Goal: Register for event/course

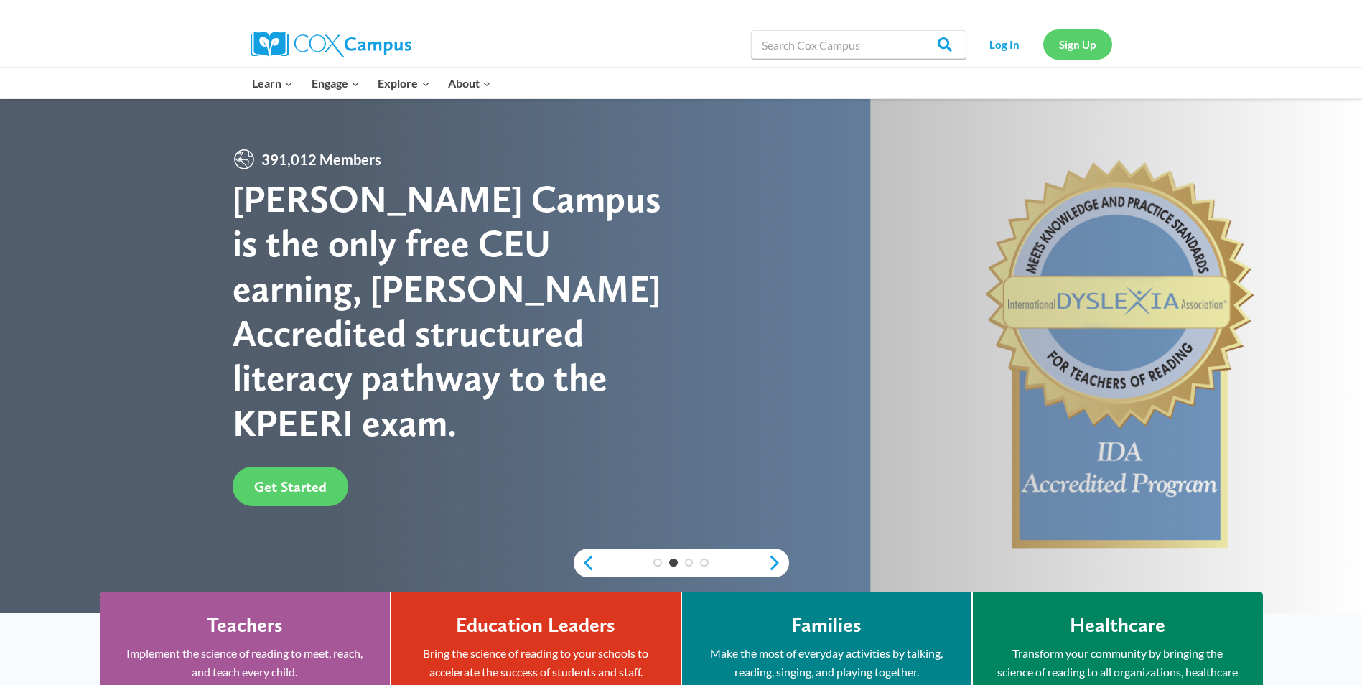
click at [1071, 40] on link "Sign Up" at bounding box center [1077, 43] width 69 height 29
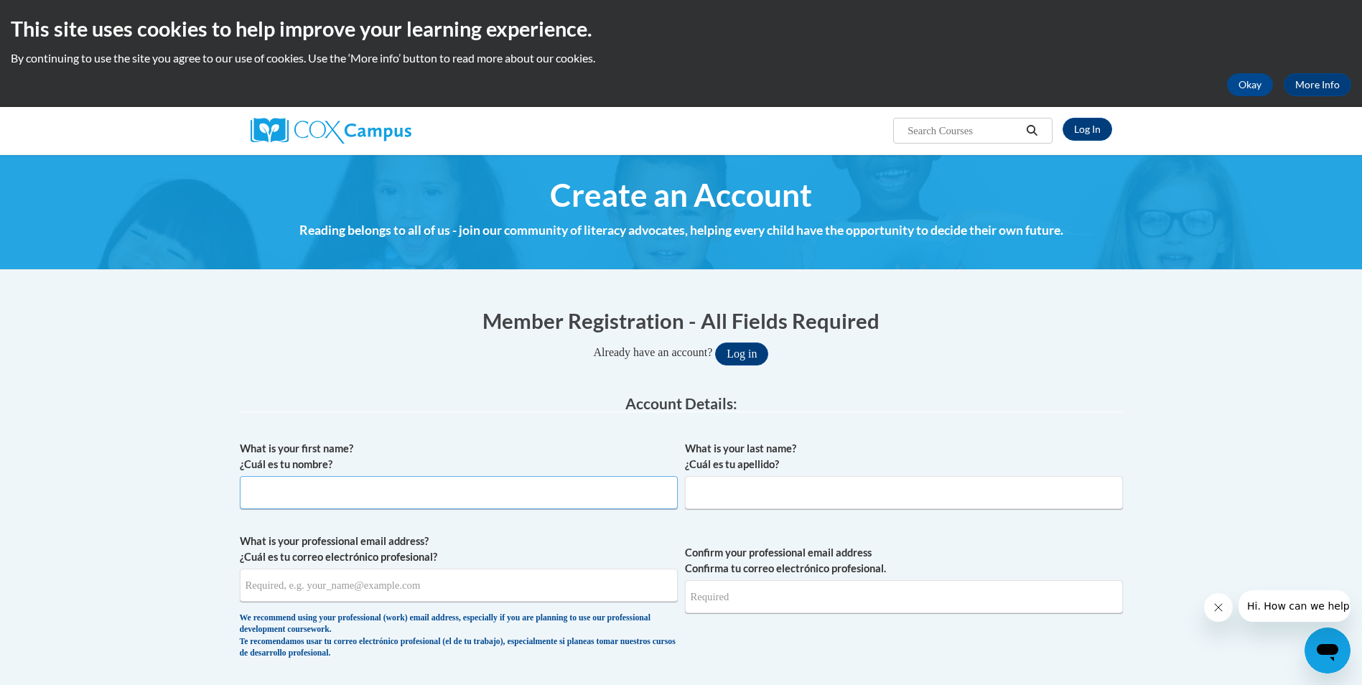
click at [561, 502] on input "What is your first name? ¿Cuál es tu nombre?" at bounding box center [459, 492] width 438 height 33
type input "Ashley"
type input "Stephens"
type input "ashley.stephens@lc-hs.org"
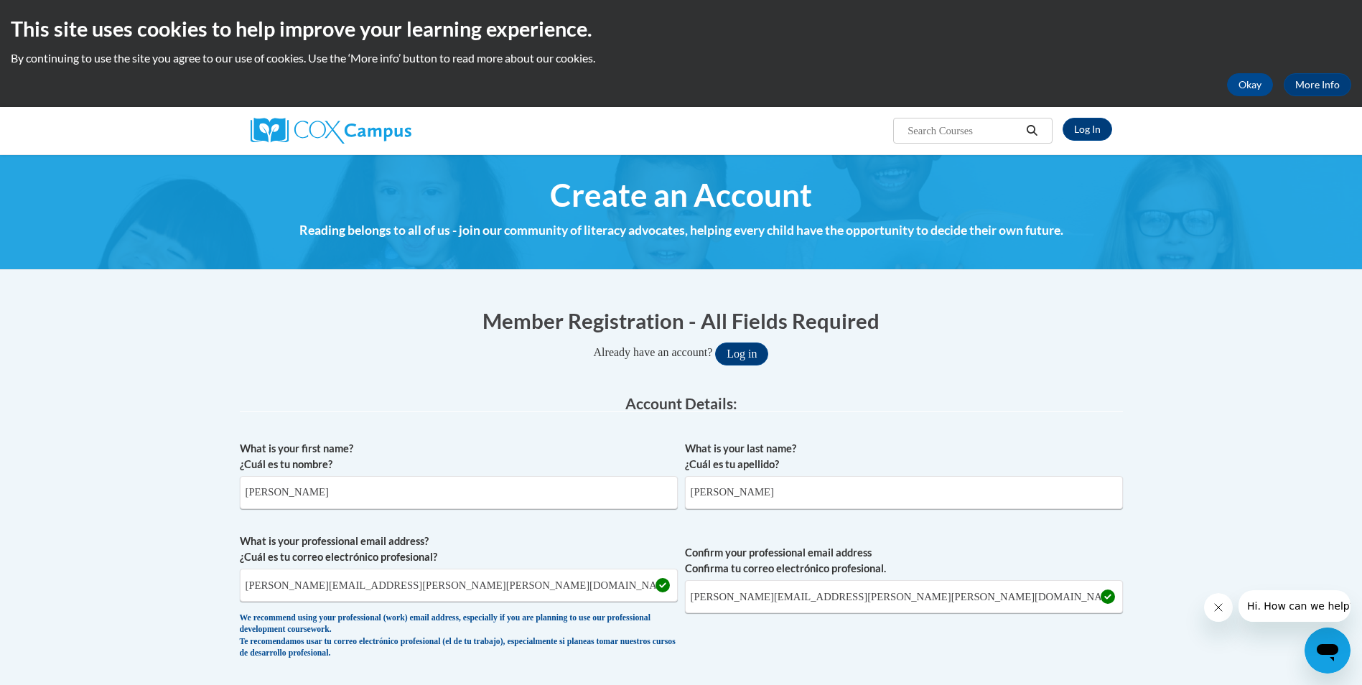
click at [1092, 411] on legend "Account Details:" at bounding box center [681, 404] width 883 height 17
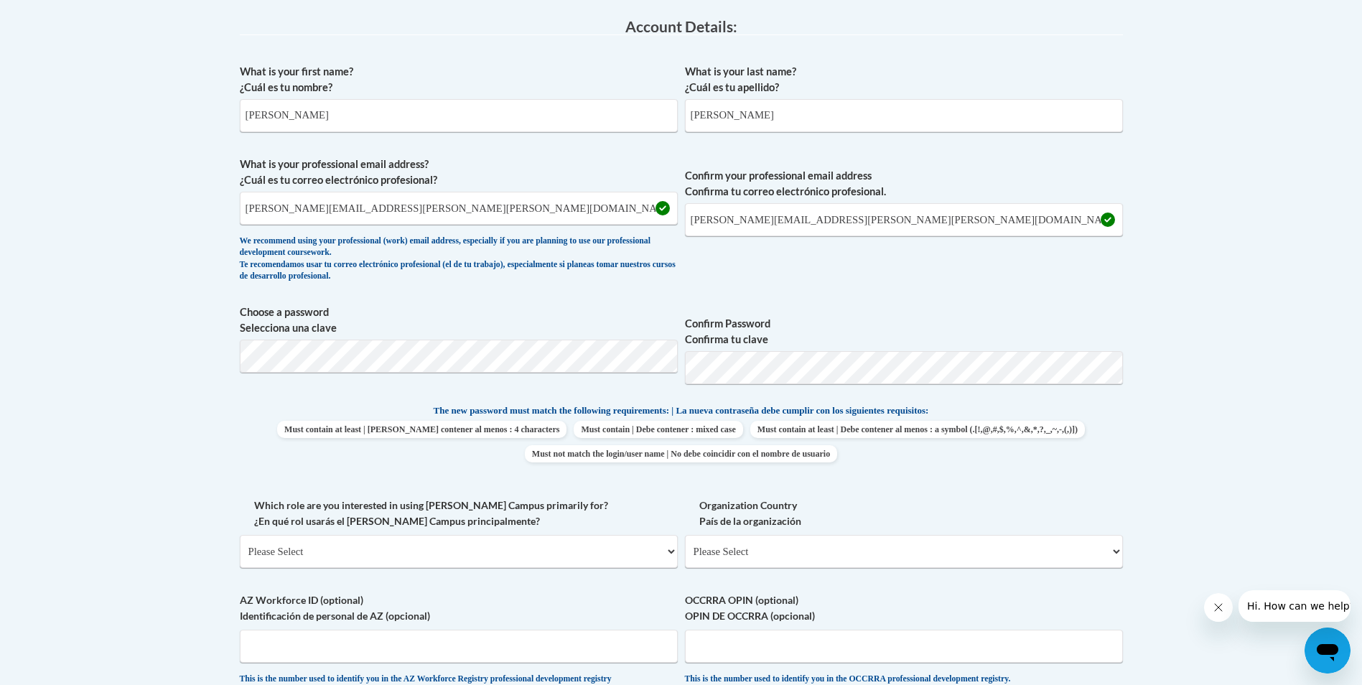
scroll to position [431, 0]
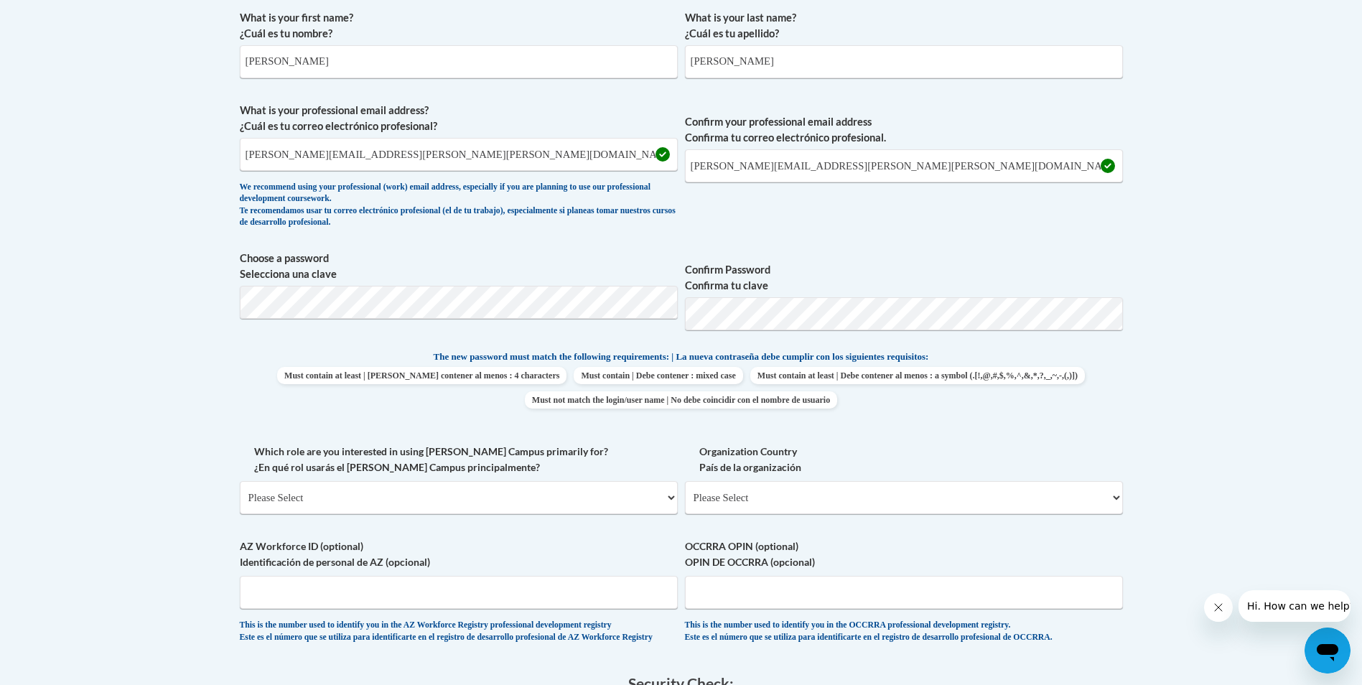
click at [216, 443] on body "This site uses cookies to help improve your learning experience. By continuing …" at bounding box center [681, 445] width 1362 height 1752
click at [582, 497] on select "Please Select College/University | Colegio/Universidad Community/Nonprofit Part…" at bounding box center [459, 497] width 438 height 33
select select "fbf2d438-af2f-41f8-98f1-81c410e29de3"
click at [240, 481] on select "Please Select College/University | Colegio/Universidad Community/Nonprofit Part…" at bounding box center [459, 497] width 438 height 33
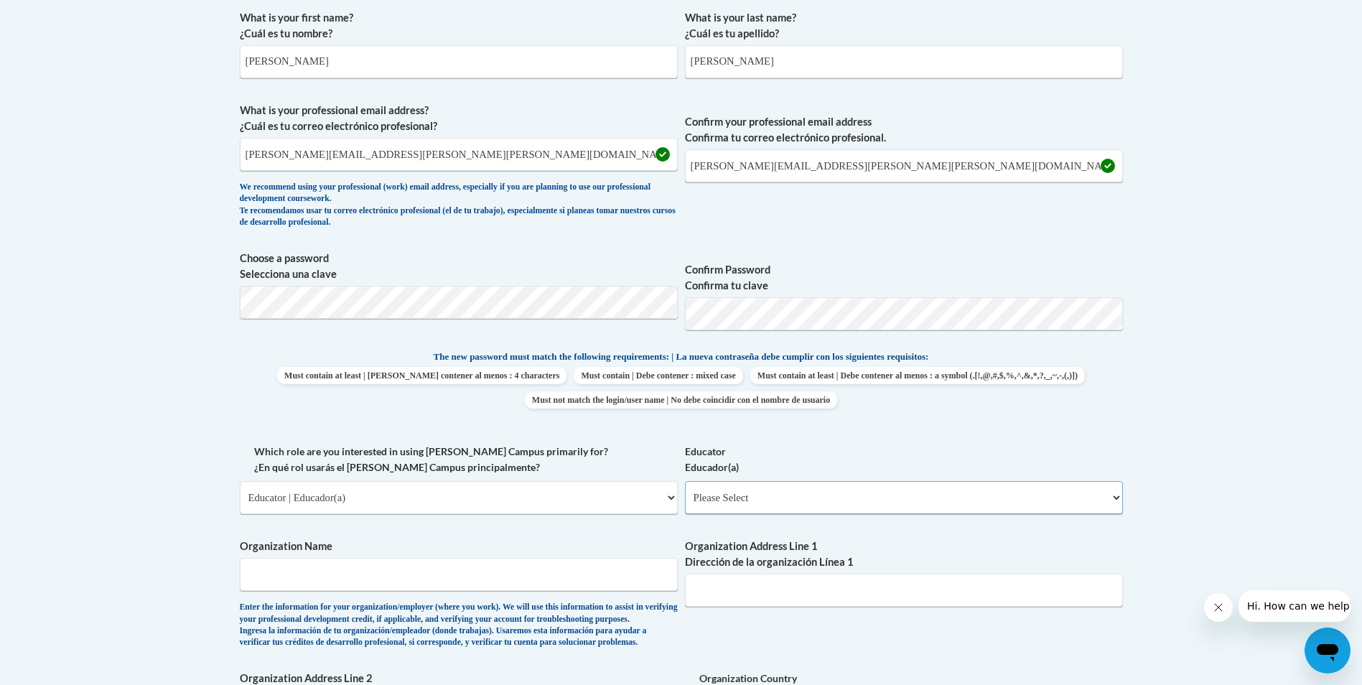
click at [874, 497] on select "Please Select Early Learning/Daycare Teacher/Family Home Care Provider | Maestr…" at bounding box center [904, 497] width 438 height 33
select select "5e2af403-4f2c-4e49-a02f-103e55d7b75b"
click at [685, 481] on select "Please Select Early Learning/Daycare Teacher/Family Home Care Provider | Maestr…" at bounding box center [904, 497] width 438 height 33
click at [519, 570] on input "Organization Name" at bounding box center [459, 574] width 438 height 33
type input "Casey Early HeadStart"
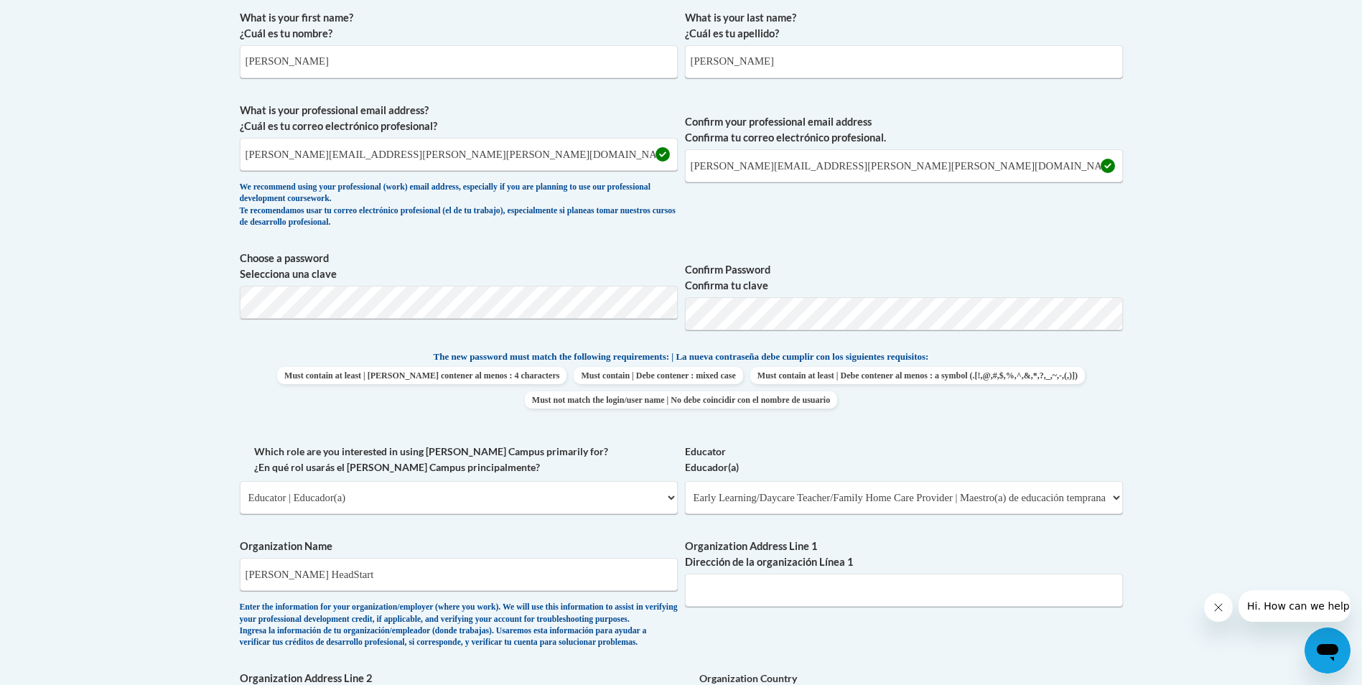
click at [1136, 397] on body "This site uses cookies to help improve your learning experience. By continuing …" at bounding box center [681, 558] width 1362 height 1979
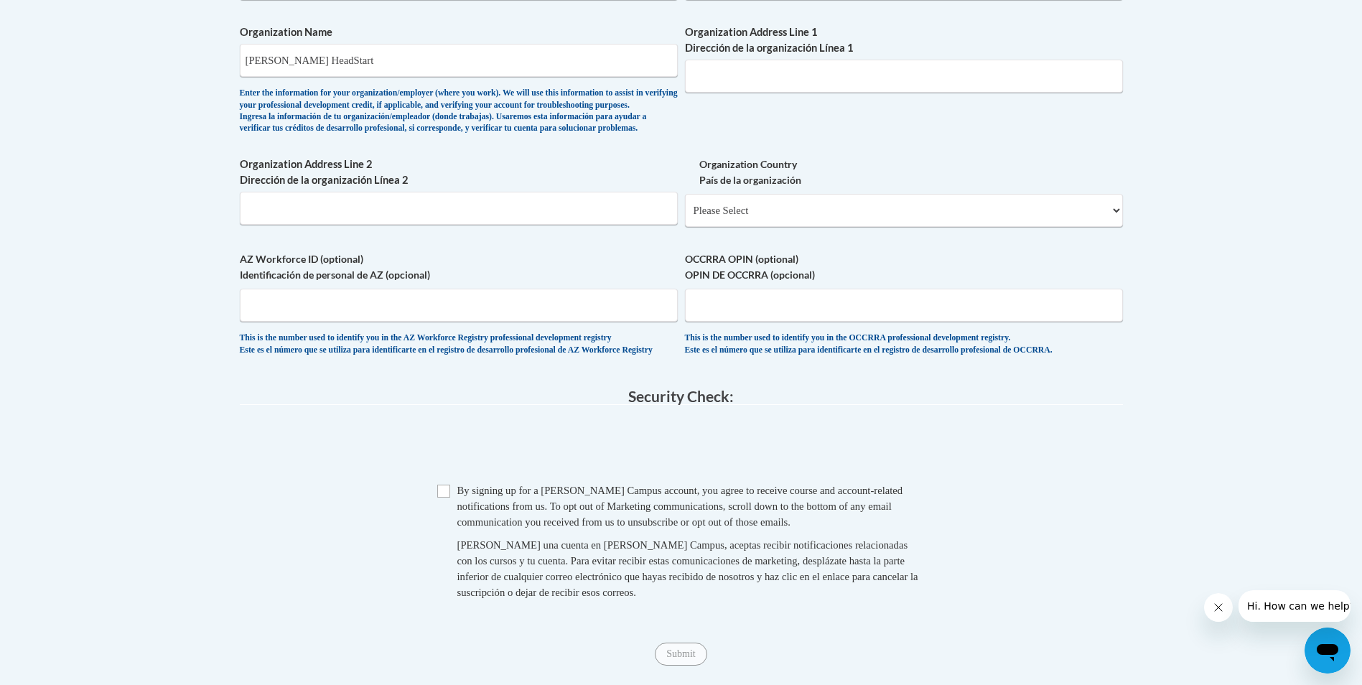
scroll to position [947, 0]
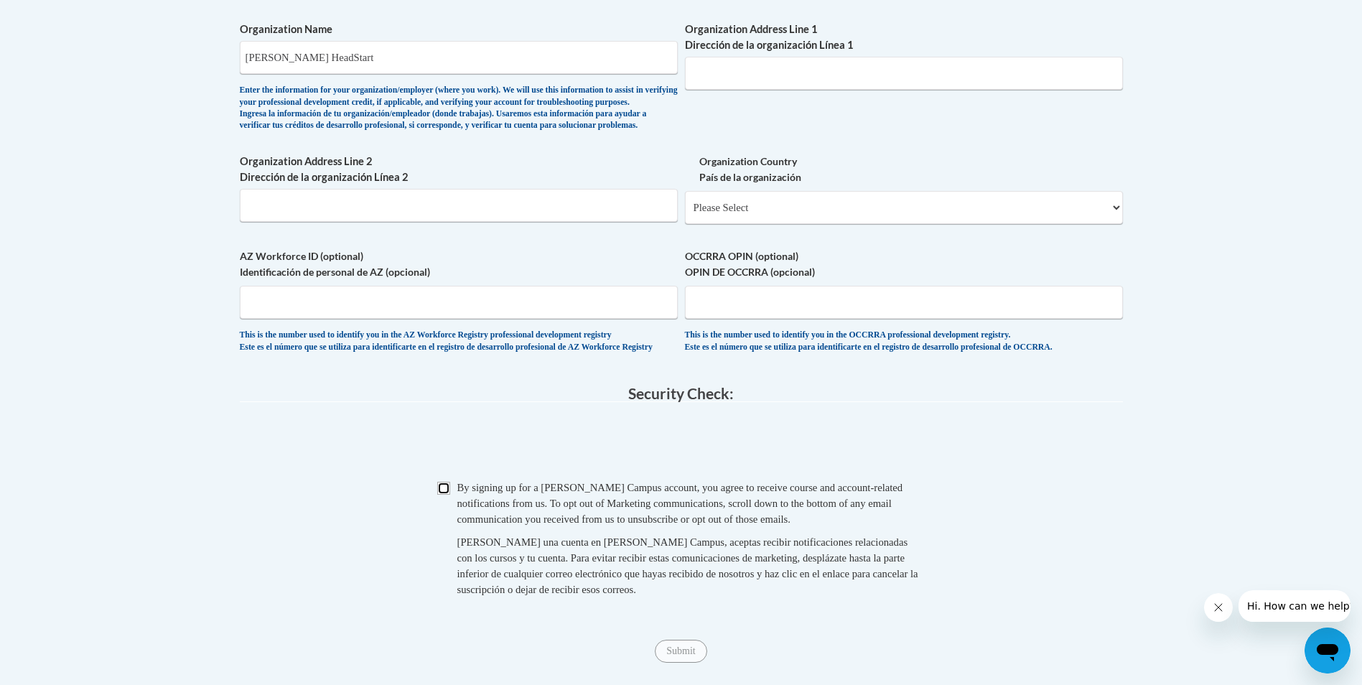
click at [442, 495] on input "Checkbox" at bounding box center [443, 488] width 13 height 13
checkbox input "true"
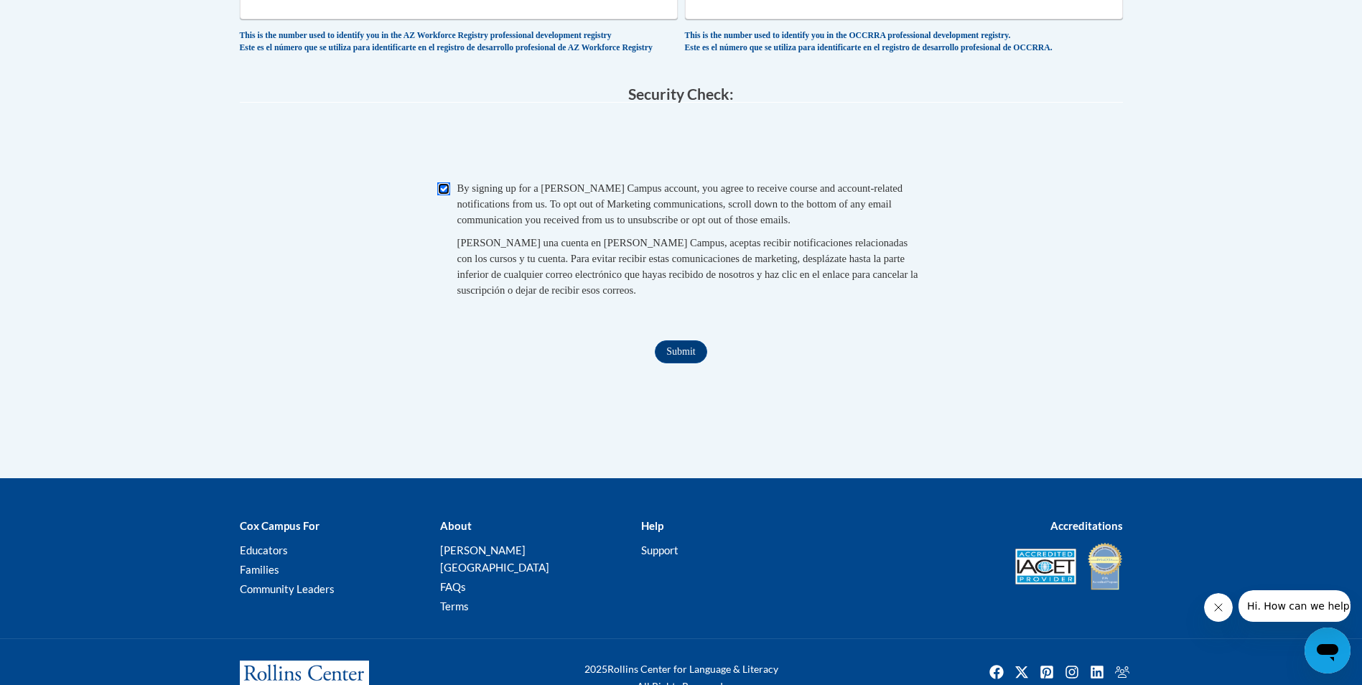
scroll to position [1263, 0]
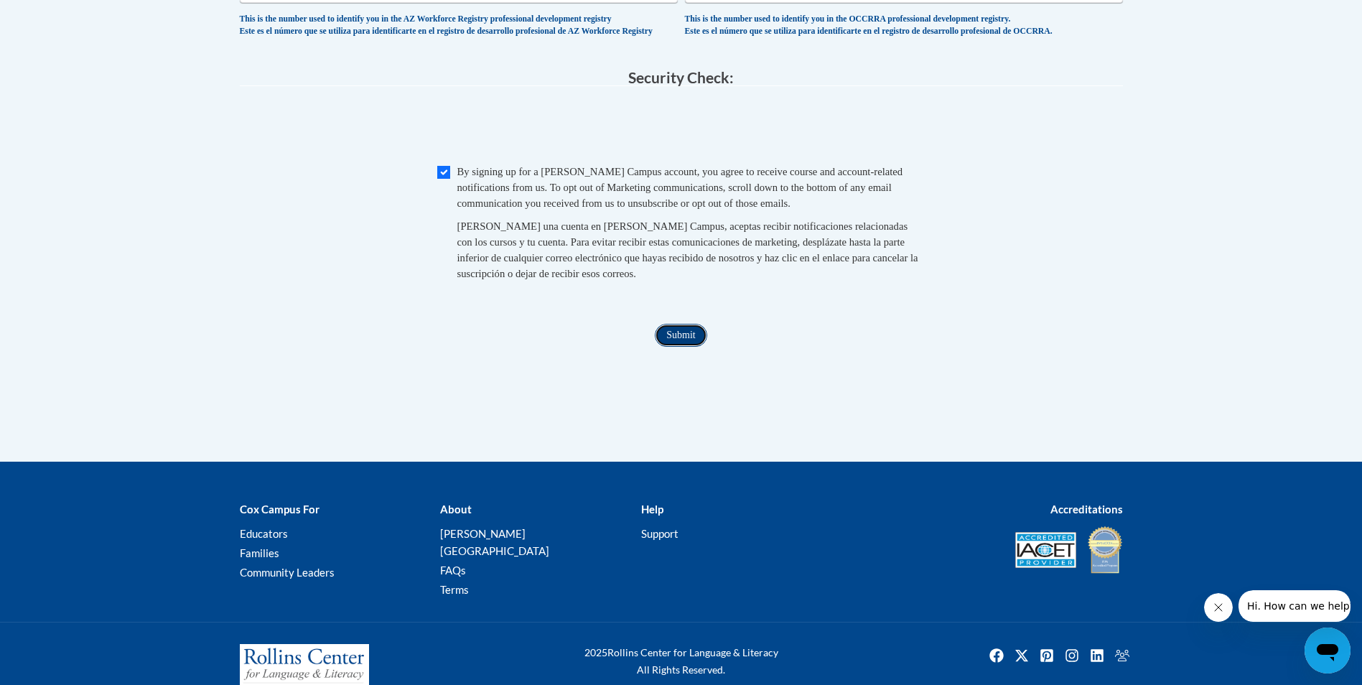
click at [689, 347] on input "Submit" at bounding box center [681, 335] width 52 height 23
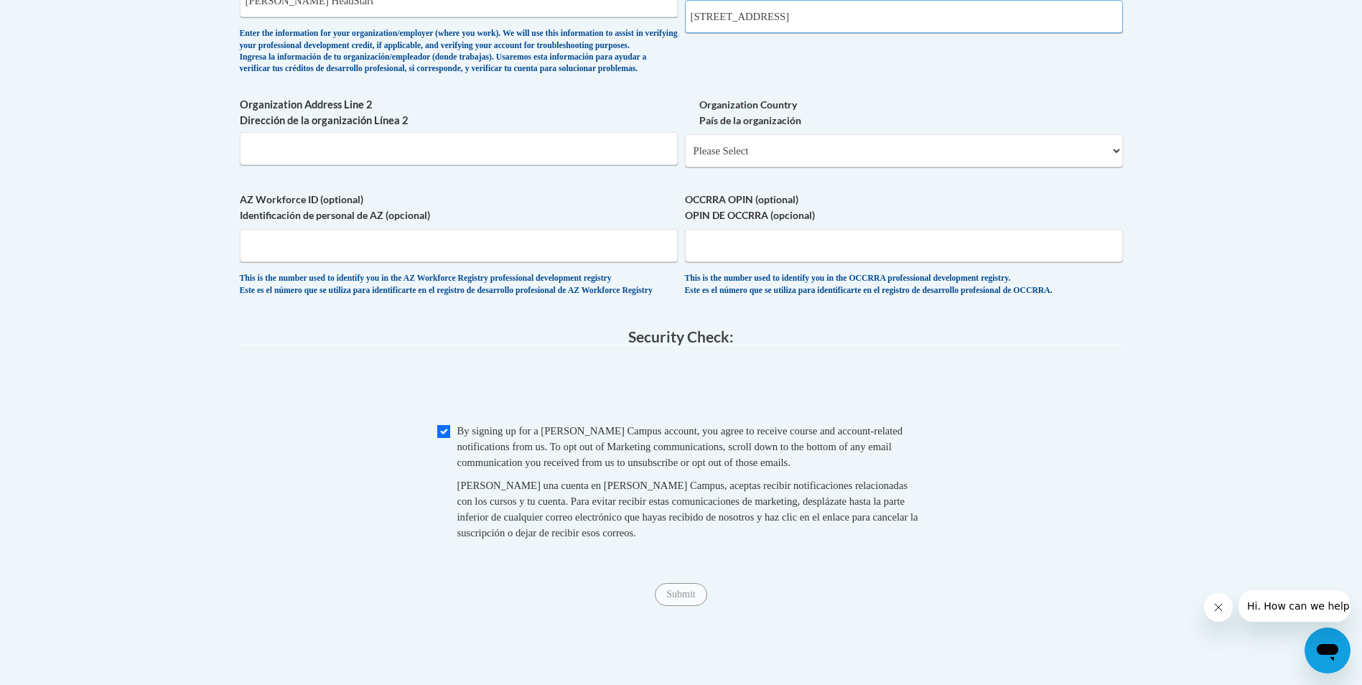
click at [955, 23] on input "153 Westwood Drive Liberty, KY 42539" at bounding box center [904, 16] width 438 height 33
type input "153 Westwood Drive Liberty, KY 42539"
click at [1028, 388] on fieldset "Security Check: Enter the security code + = TextBox Checkbox" at bounding box center [681, 451] width 883 height 244
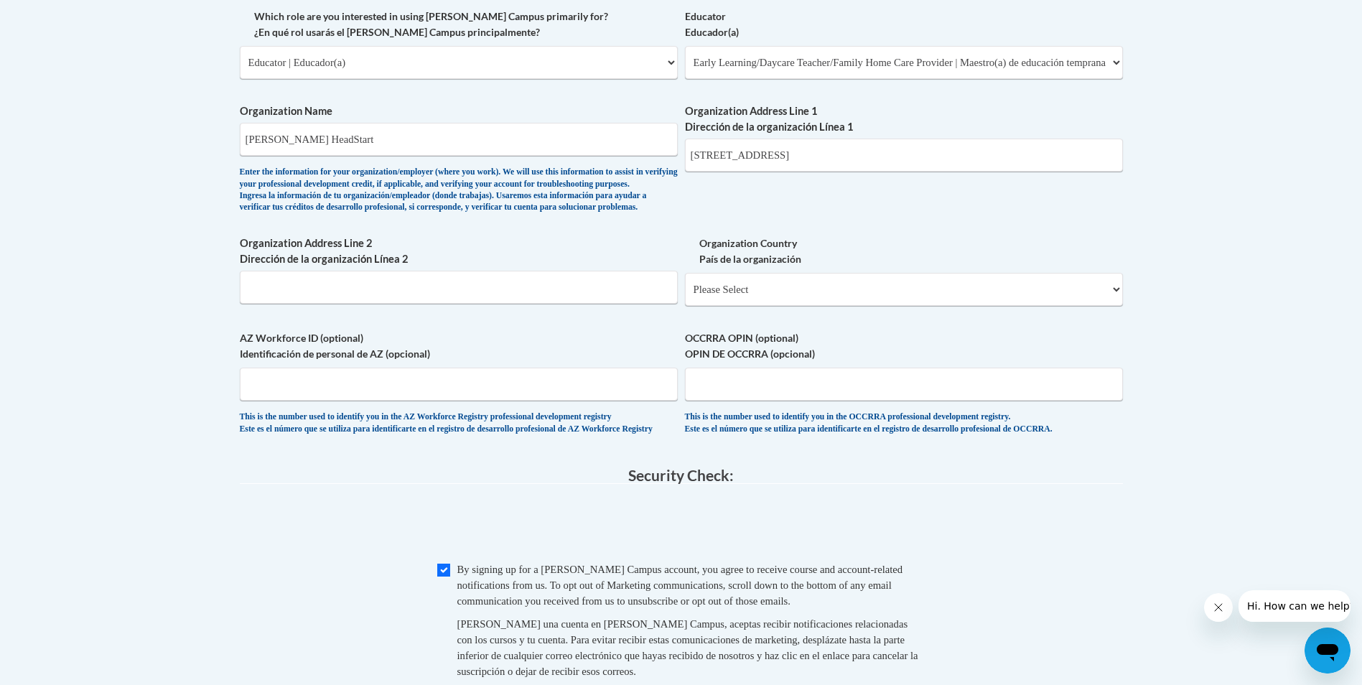
scroll to position [861, 0]
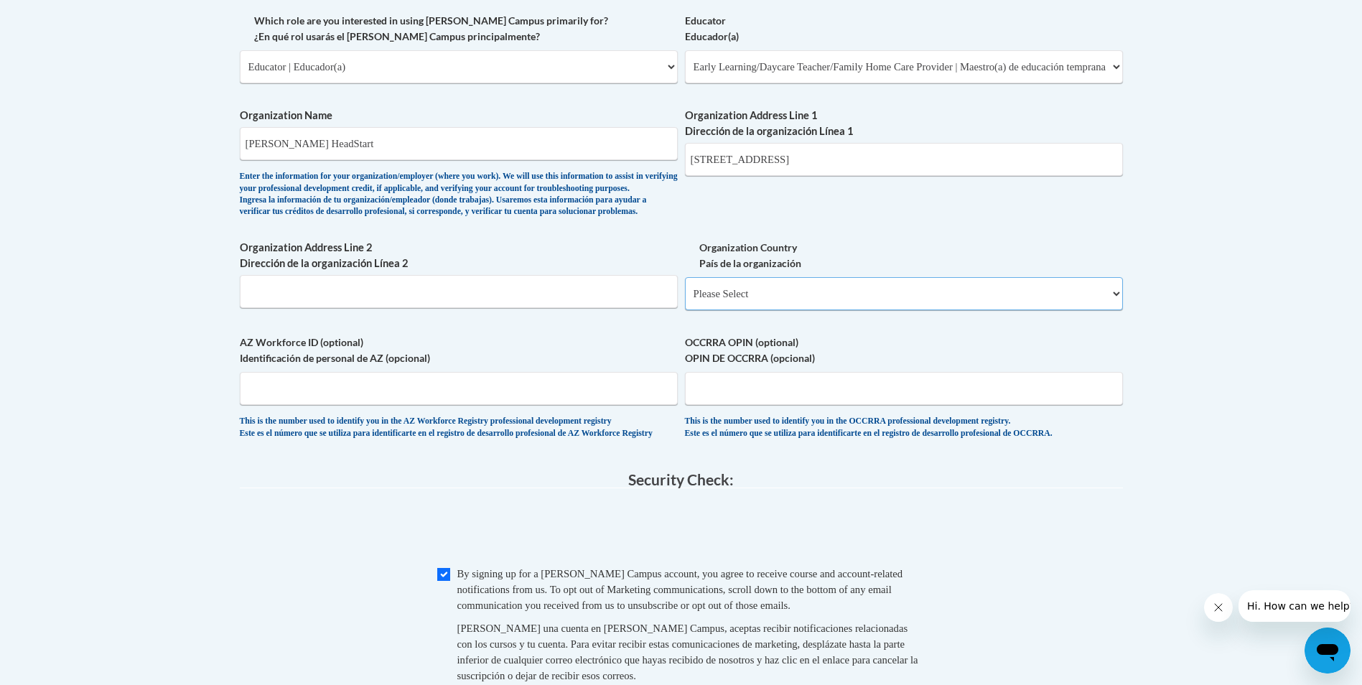
click at [772, 310] on select "Please Select United States | Estados Unidos Outside of the United States | Fue…" at bounding box center [904, 293] width 438 height 33
select select "ad49bcad-a171-4b2e-b99c-48b446064914"
click at [685, 300] on select "Please Select United States | Estados Unidos Outside of the United States | Fue…" at bounding box center [904, 293] width 438 height 33
select select
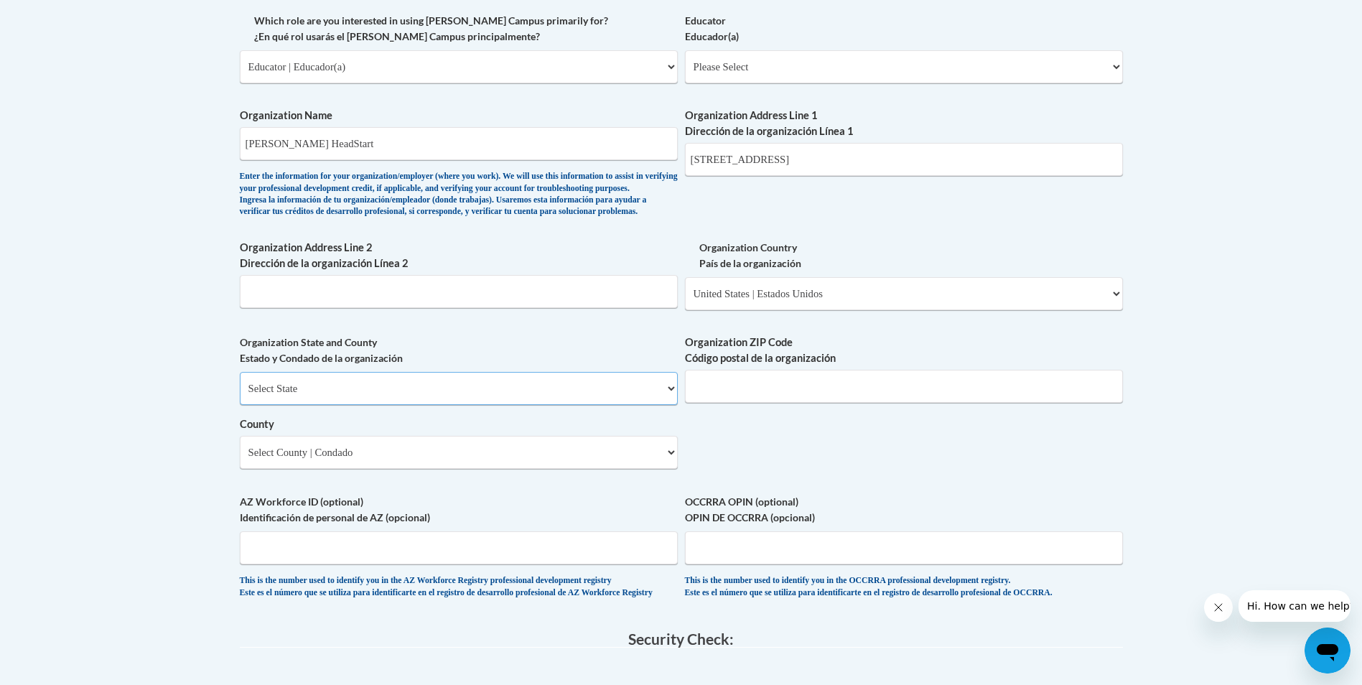
click at [406, 405] on select "Select State Alabama Alaska Arizona Arkansas California Colorado Connecticut De…" at bounding box center [459, 388] width 438 height 33
select select "Kentucky"
click at [240, 396] on select "Select State Alabama Alaska Arizona Arkansas California Colorado Connecticut De…" at bounding box center [459, 388] width 438 height 33
click at [261, 469] on select "Select County Adair Allen Anderson Ballard Barren Bath Bell Boone Bourbon Boyd …" at bounding box center [459, 452] width 438 height 33
select select "Casey"
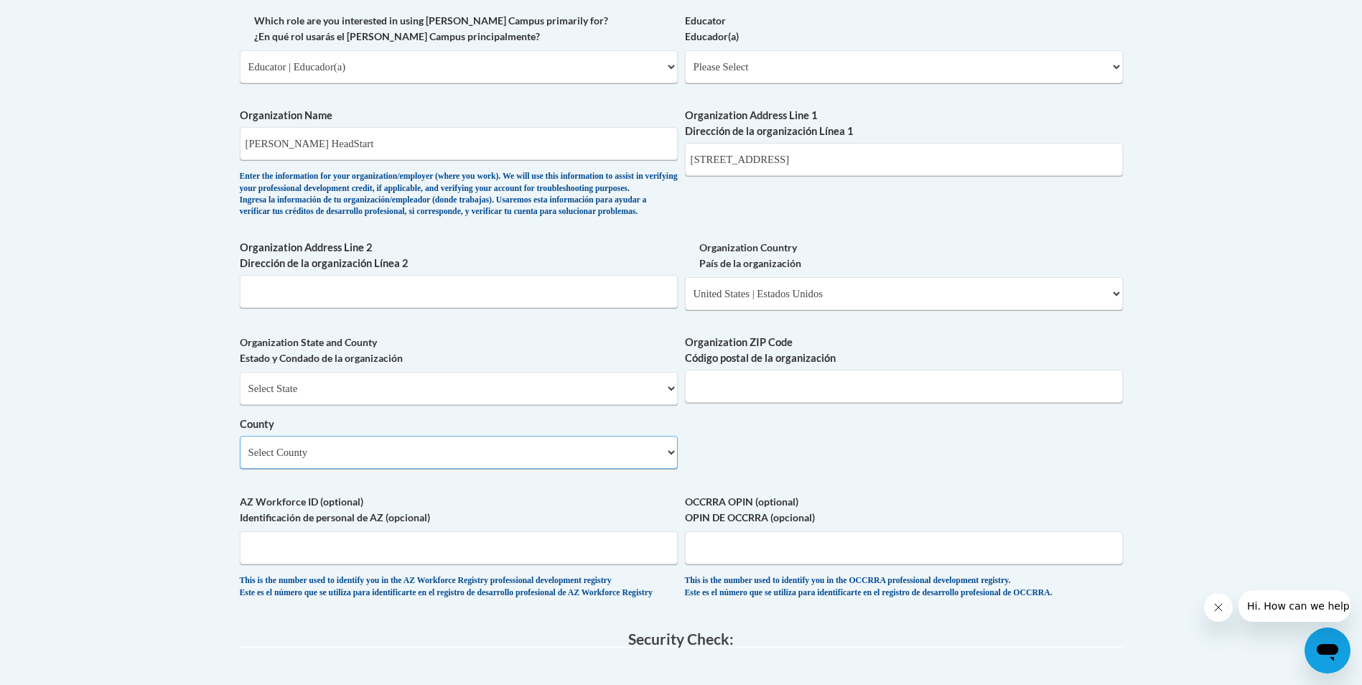
click at [240, 459] on select "Select County Adair Allen Anderson Ballard Barren Bath Bell Boone Bourbon Boyd …" at bounding box center [459, 452] width 438 height 33
click at [816, 403] on input "Organization ZIP Code Código postal de la organización" at bounding box center [904, 386] width 438 height 33
type input "42539"
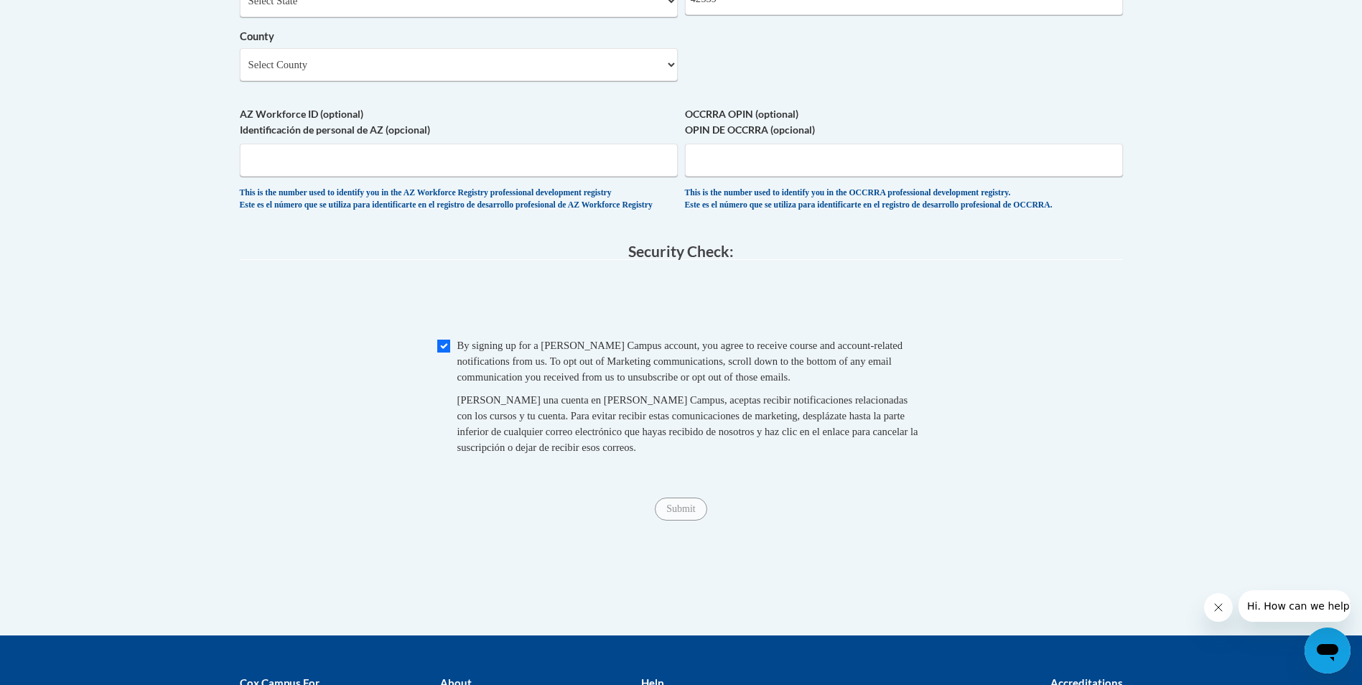
click at [677, 520] on input "Submit" at bounding box center [681, 508] width 52 height 23
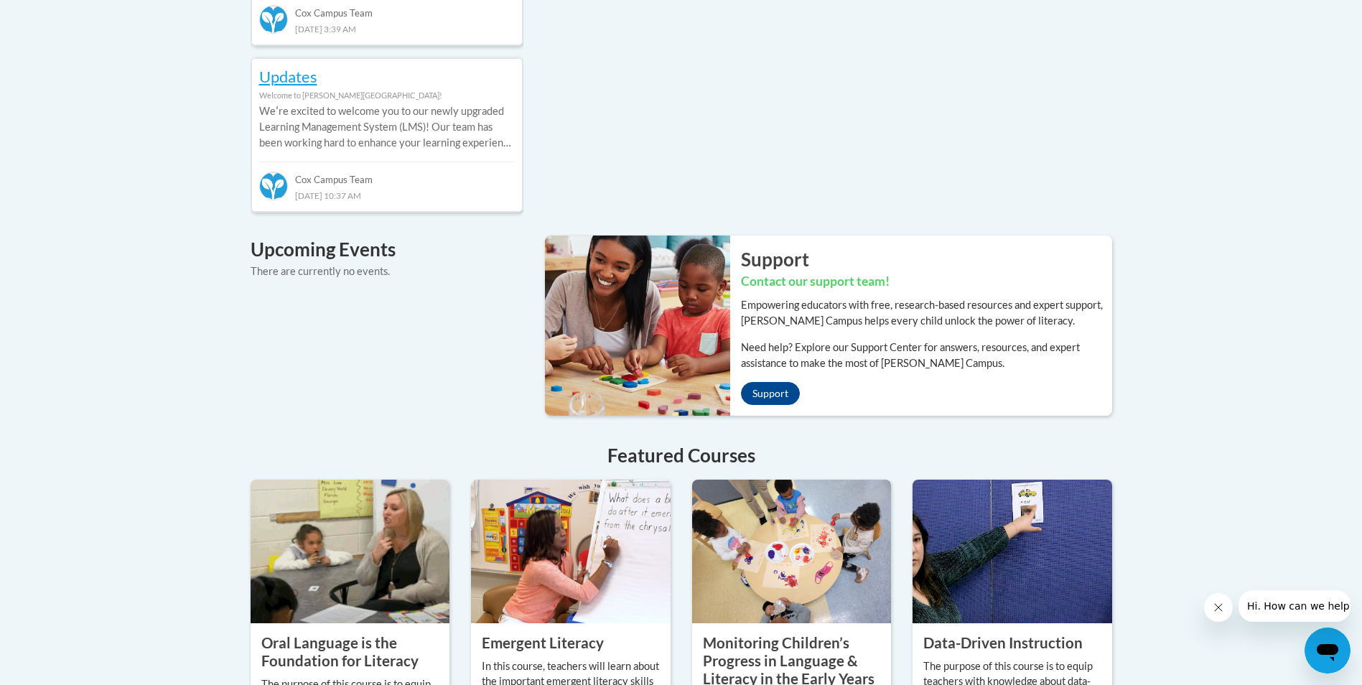
scroll to position [887, 0]
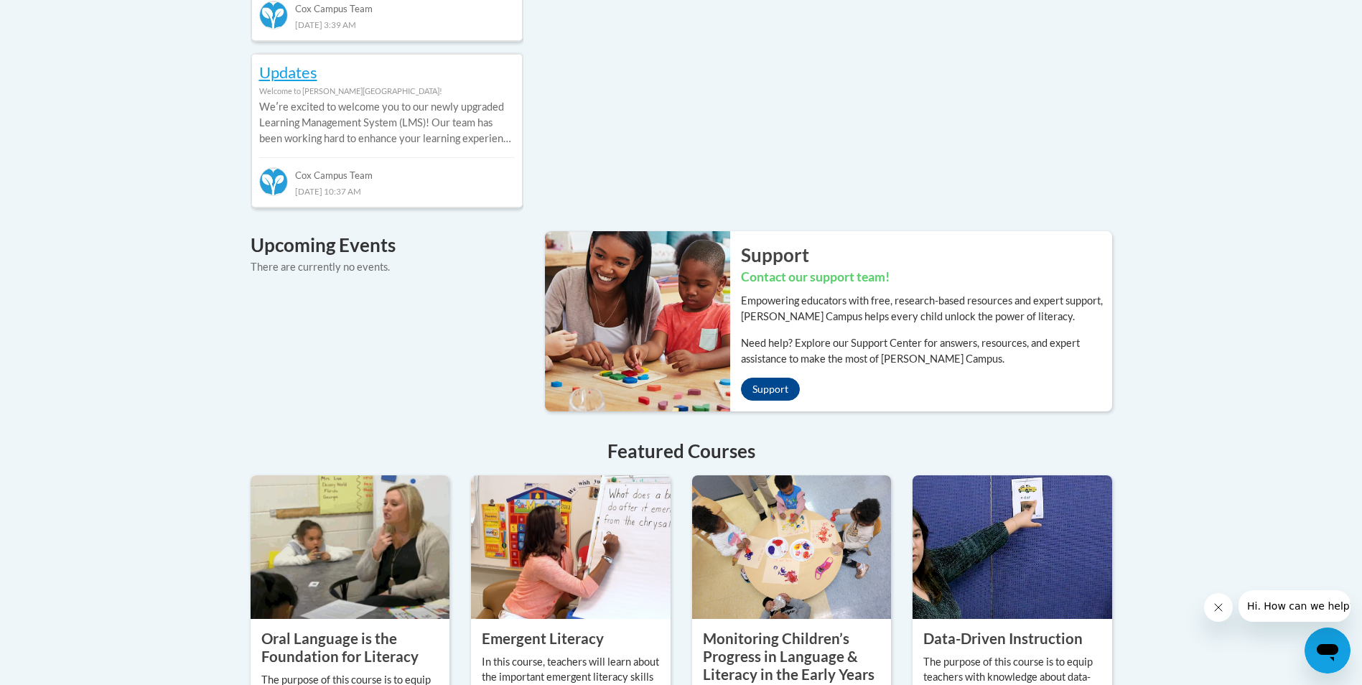
click at [677, 276] on img at bounding box center [632, 320] width 196 height 179
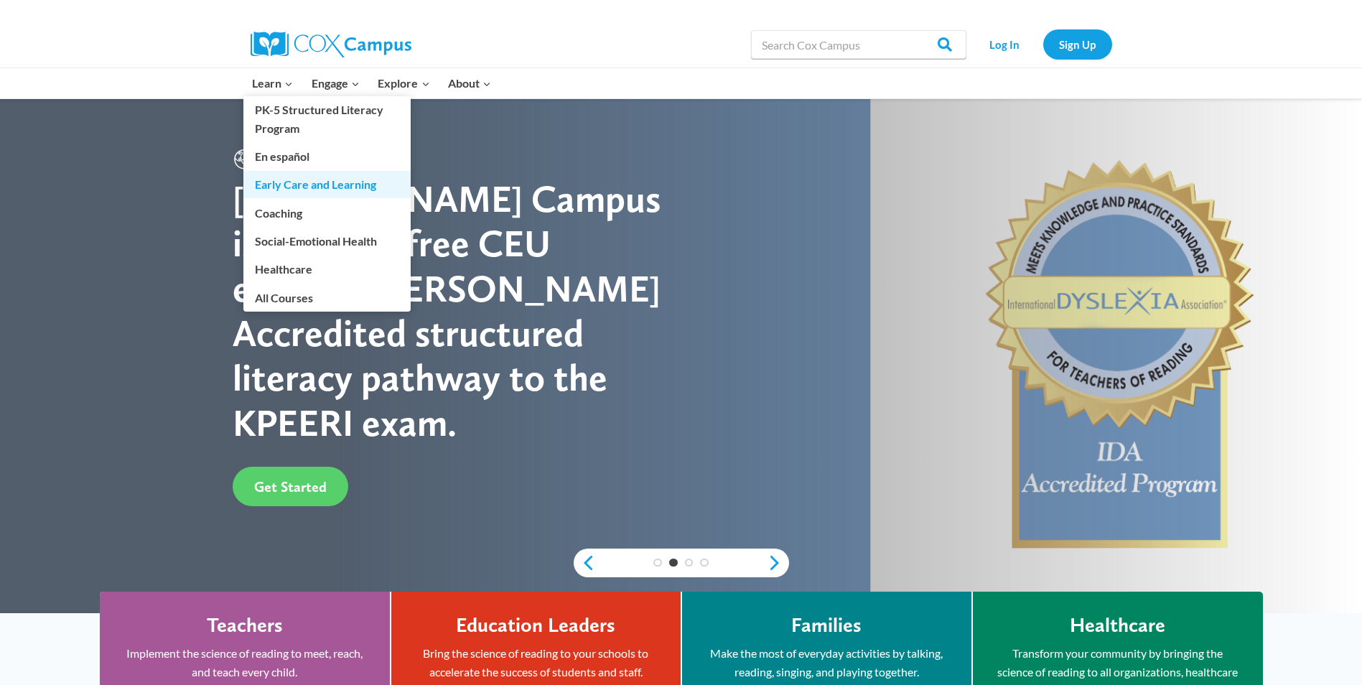
click at [274, 190] on link "Early Care and Learning" at bounding box center [326, 184] width 167 height 27
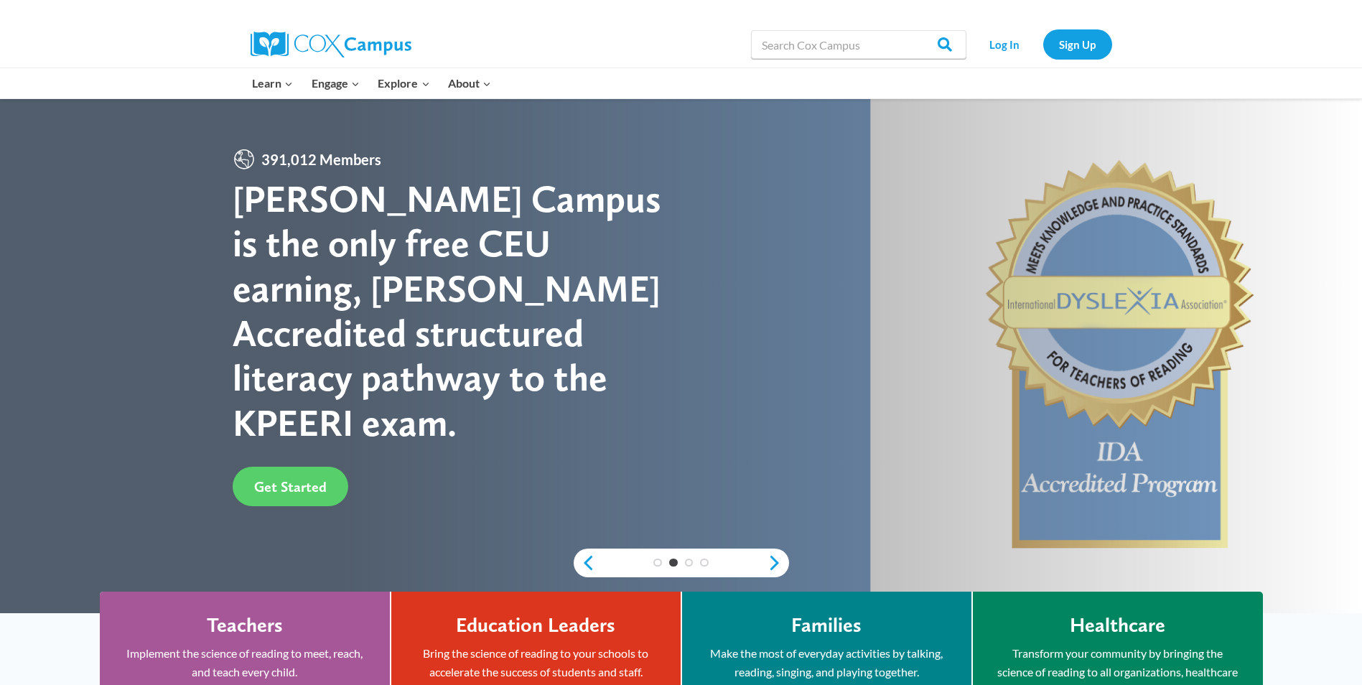
scroll to position [11, 0]
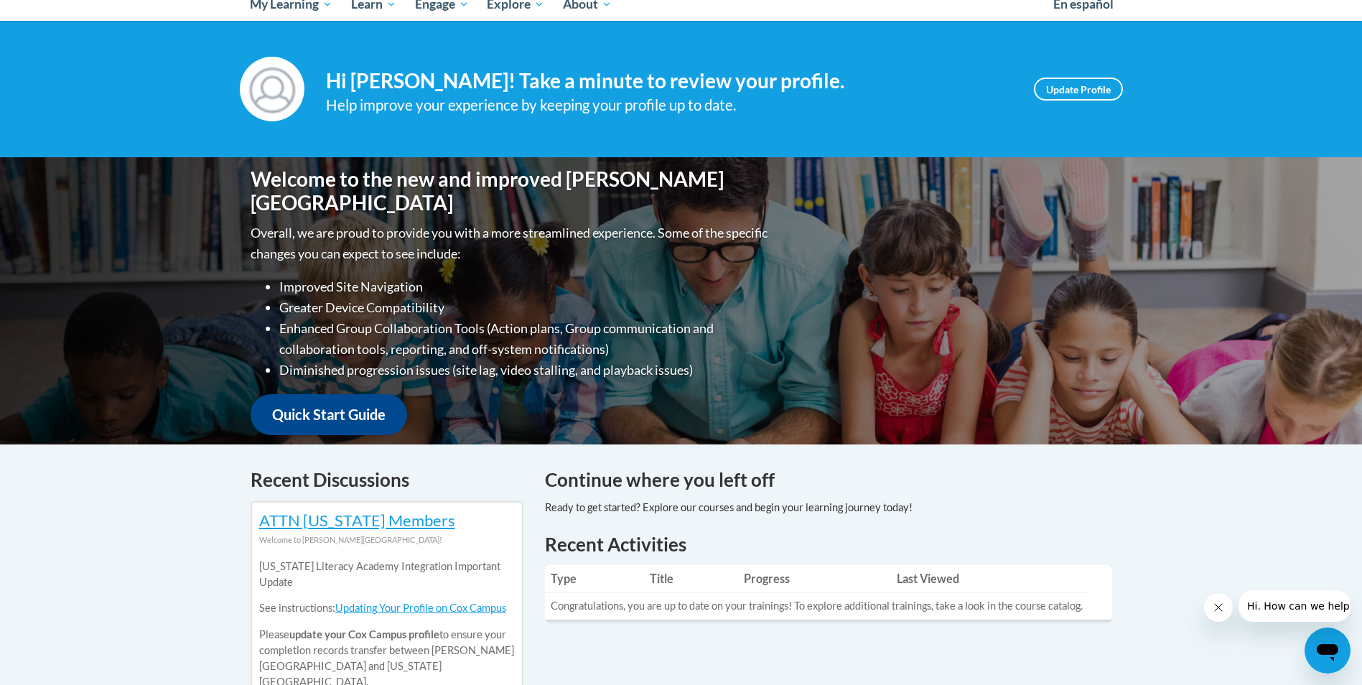
scroll to position [146, 0]
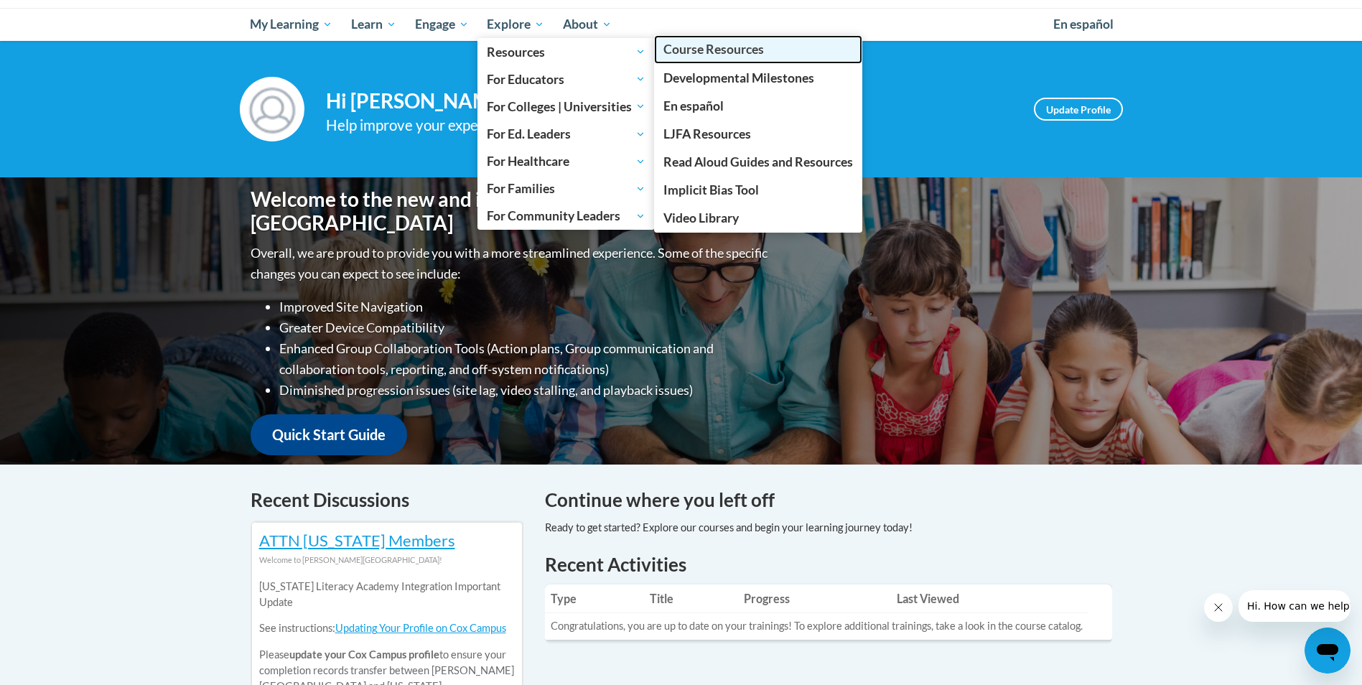
click at [688, 47] on span "Course Resources" at bounding box center [713, 49] width 100 height 15
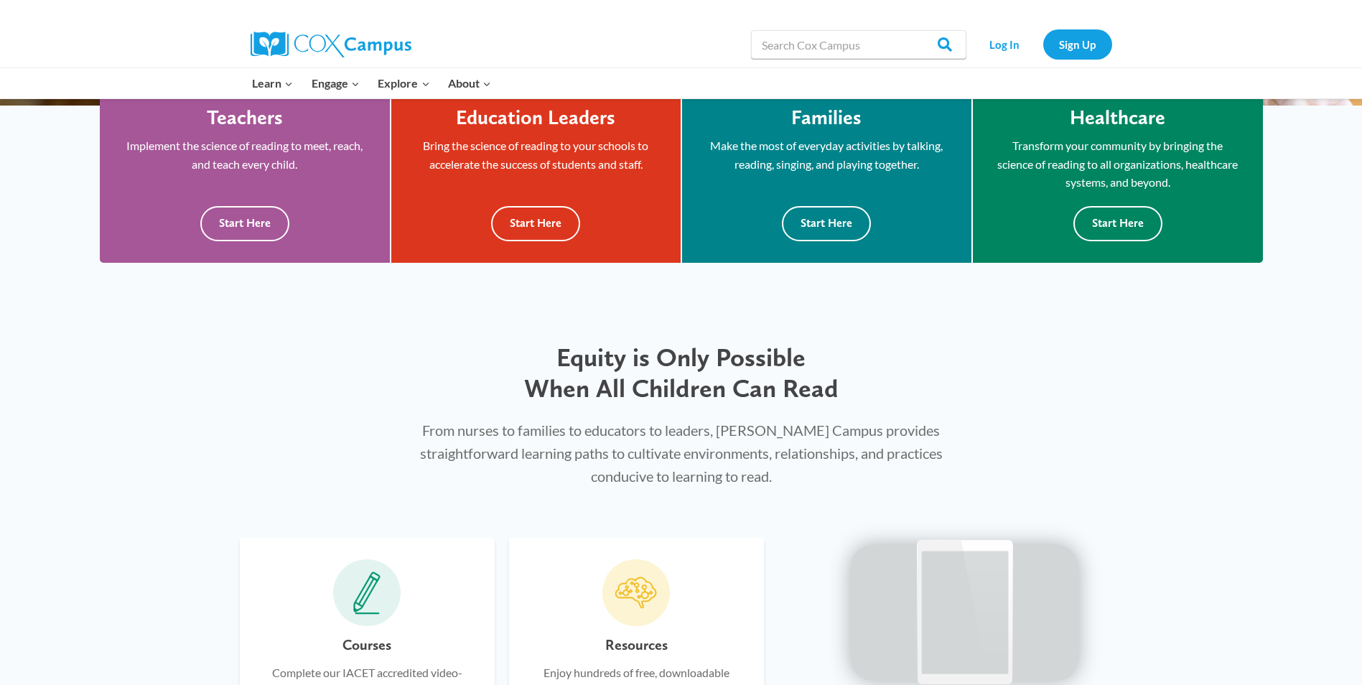
scroll to position [319, 0]
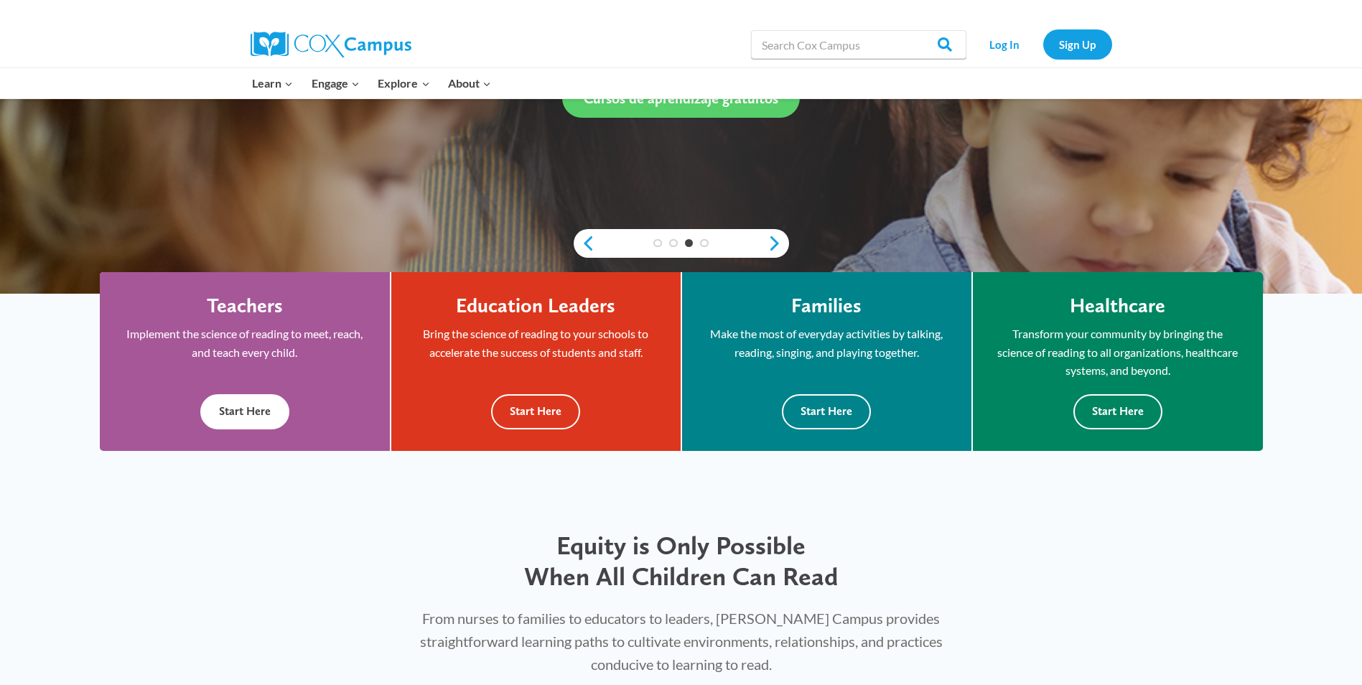
click at [244, 423] on button "Start Here" at bounding box center [244, 411] width 89 height 35
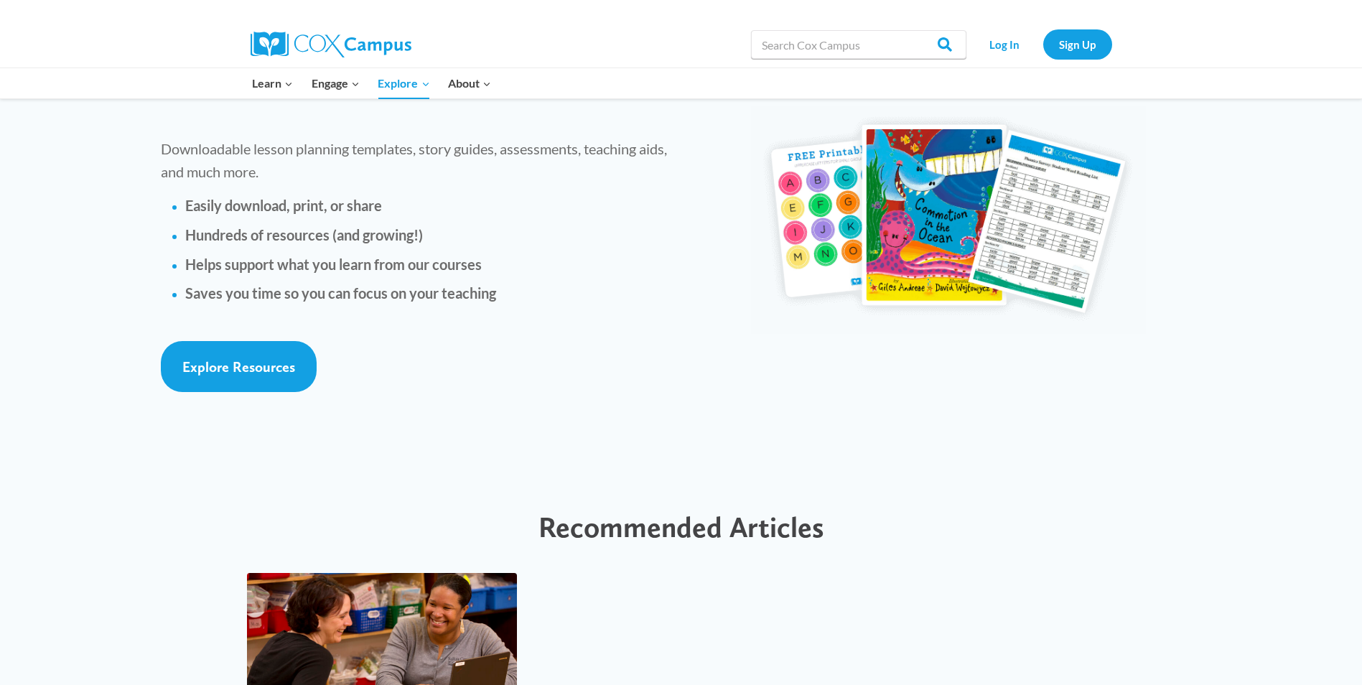
scroll to position [3245, 0]
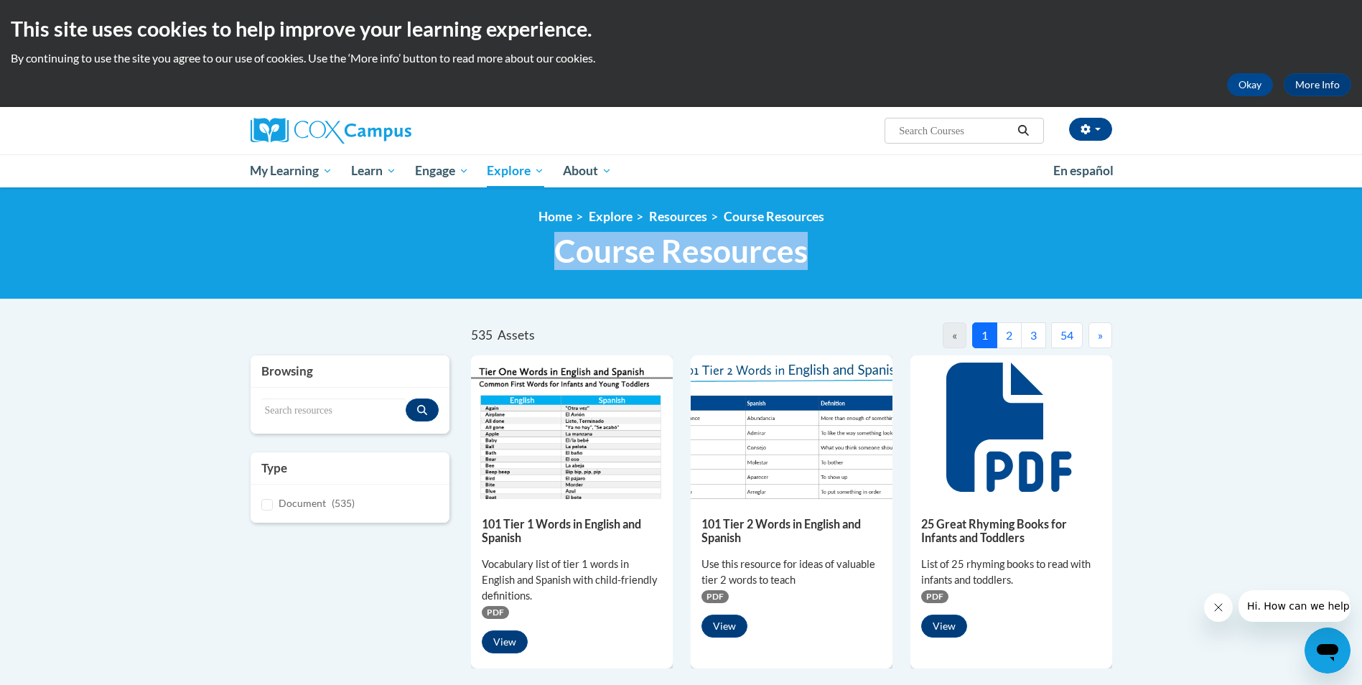
drag, startPoint x: 1358, startPoint y: 217, endPoint x: 1358, endPoint y: 267, distance: 49.5
click at [1358, 267] on div "<en>Home</en><fr>Accueil</fr><de>Zuhause</de><it>Casa</it><es>Casa</es><pt>Casa…" at bounding box center [681, 243] width 1362 height 112
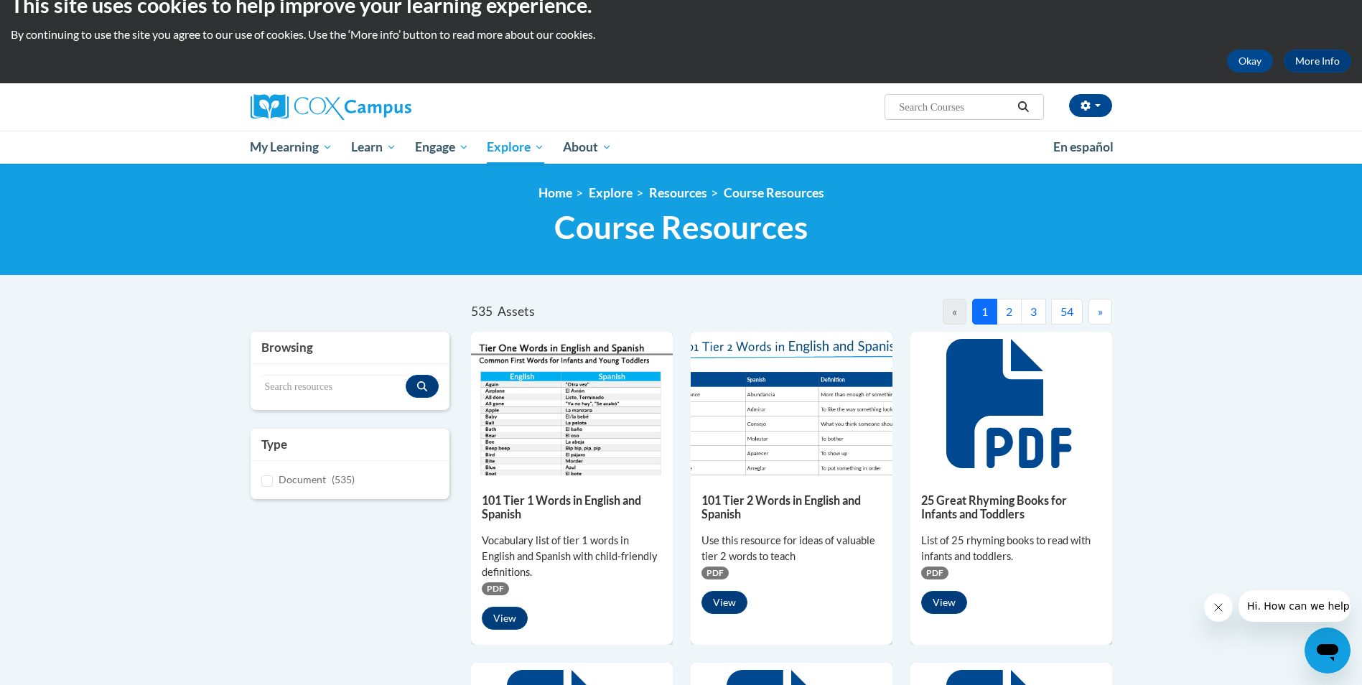
scroll to position [22, 0]
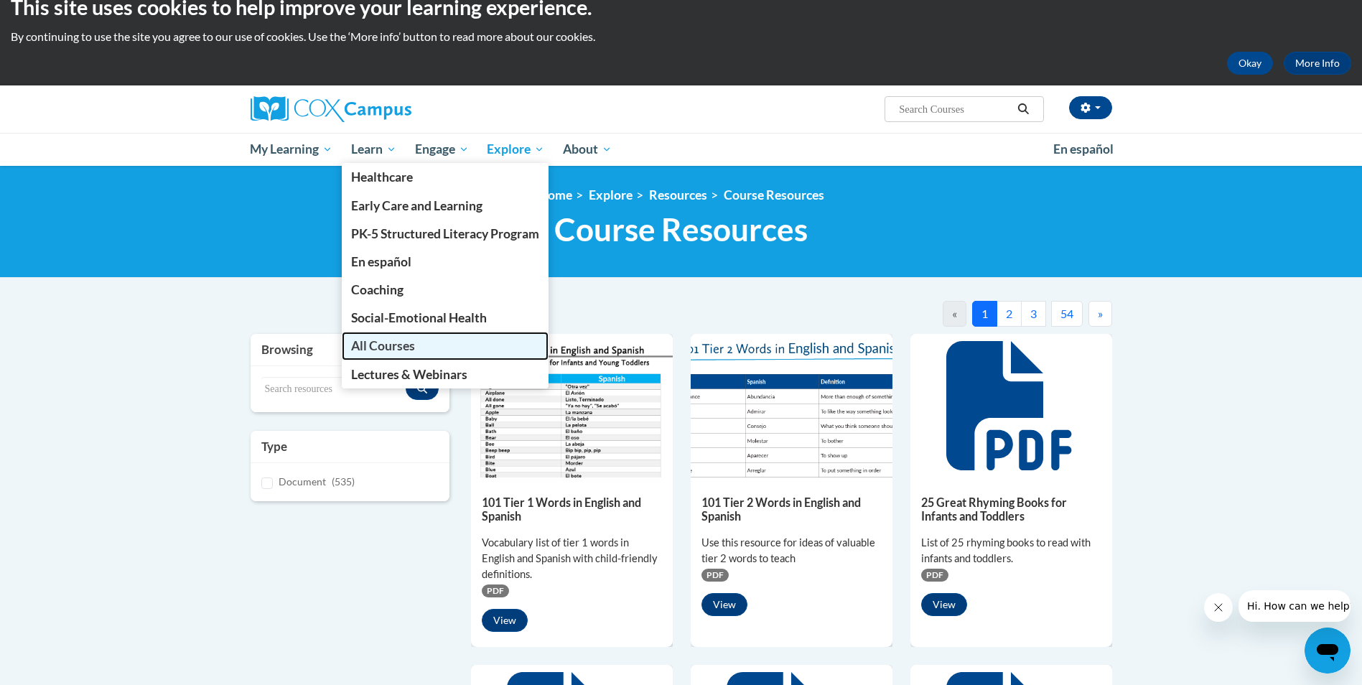
click at [390, 346] on span "All Courses" at bounding box center [383, 345] width 64 height 15
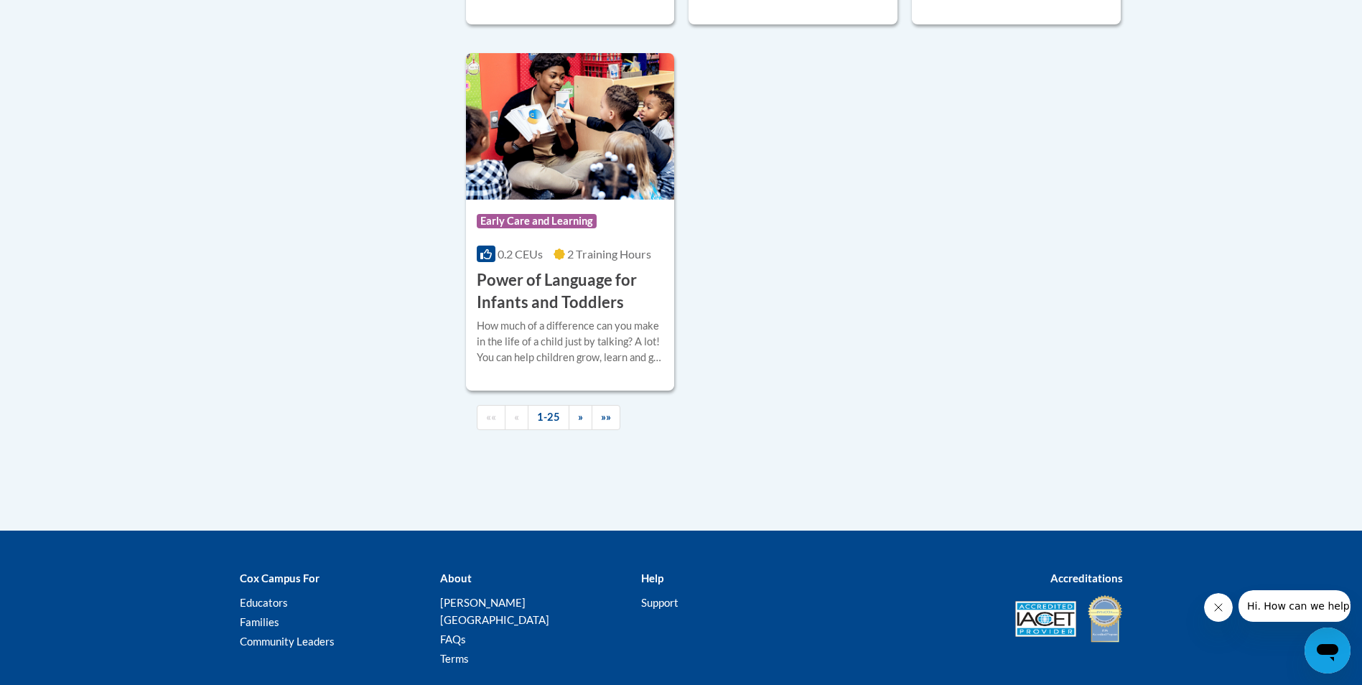
scroll to position [3417, 0]
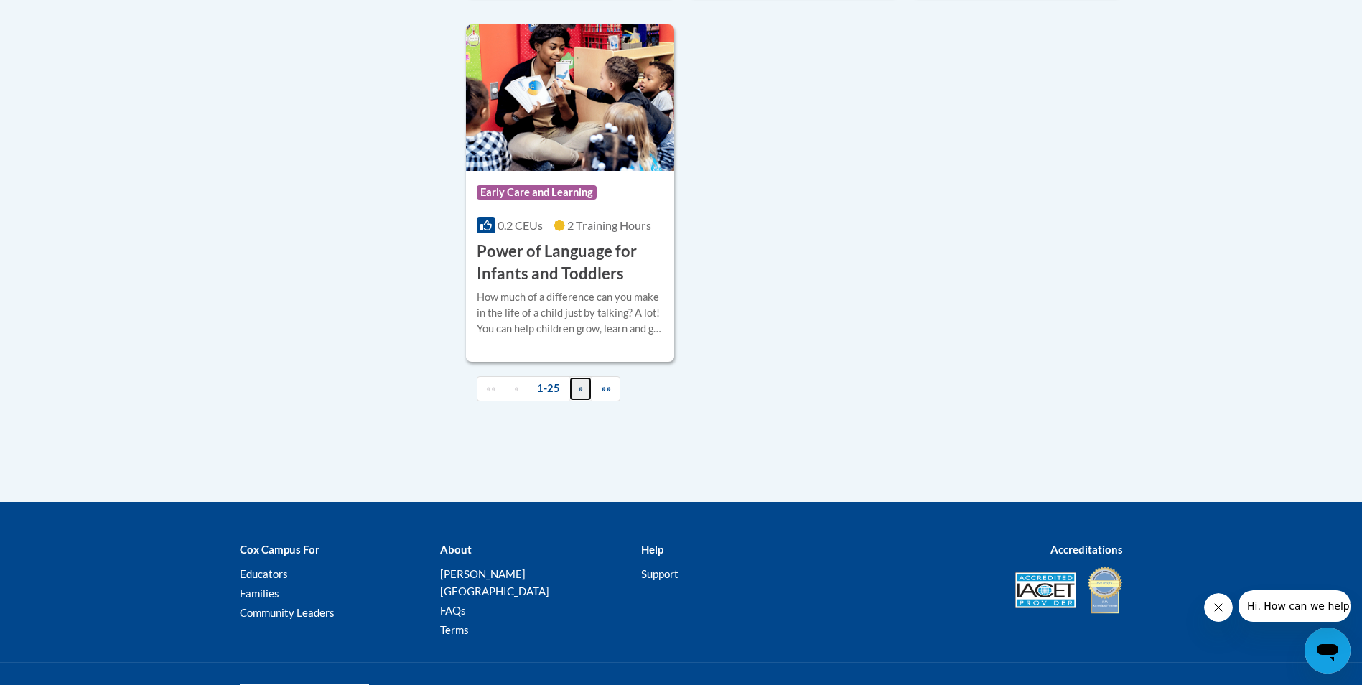
click at [578, 394] on span "»" at bounding box center [580, 388] width 5 height 12
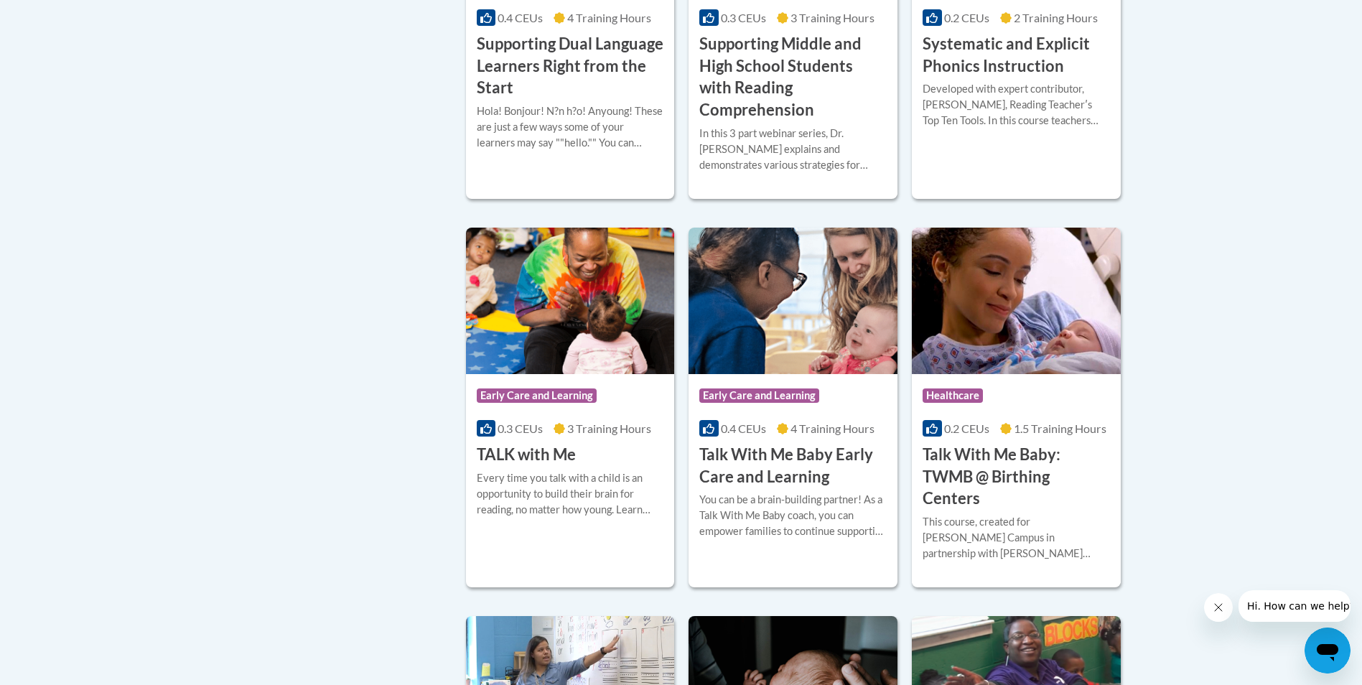
scroll to position [1598, 0]
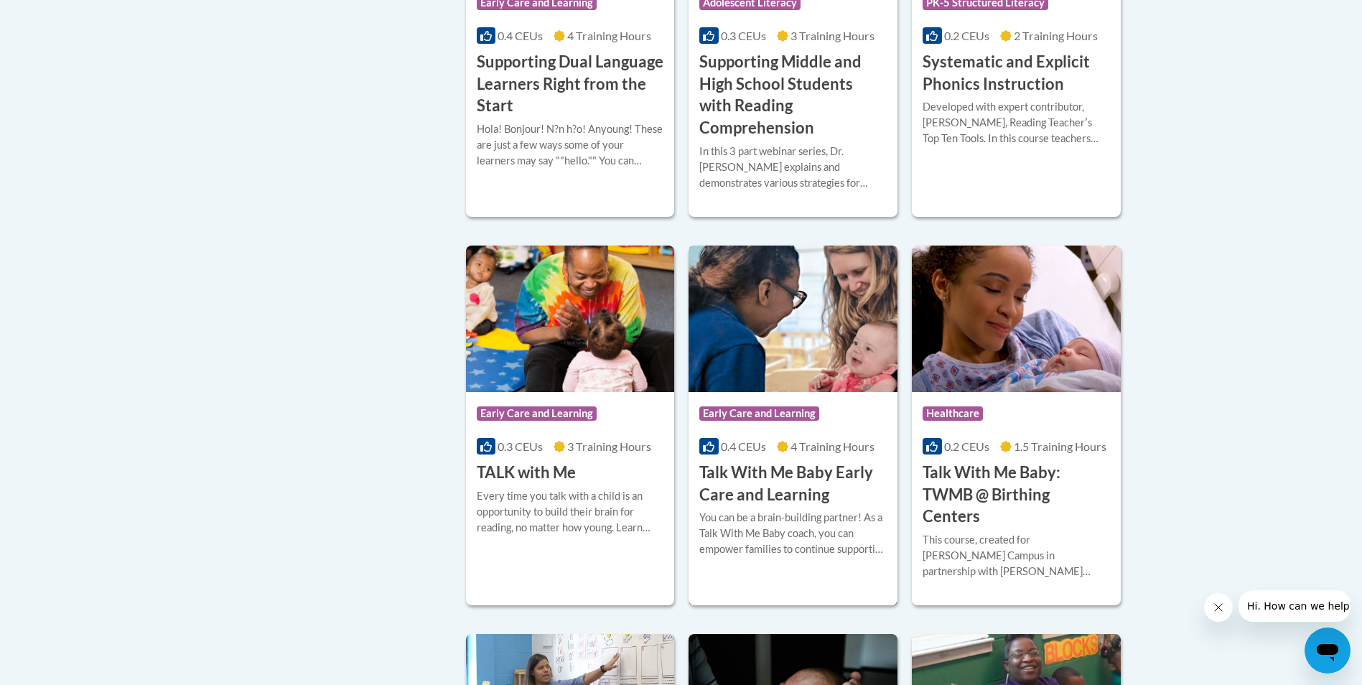
click at [792, 462] on h3 "Talk With Me Baby Early Care and Learning" at bounding box center [792, 484] width 187 height 45
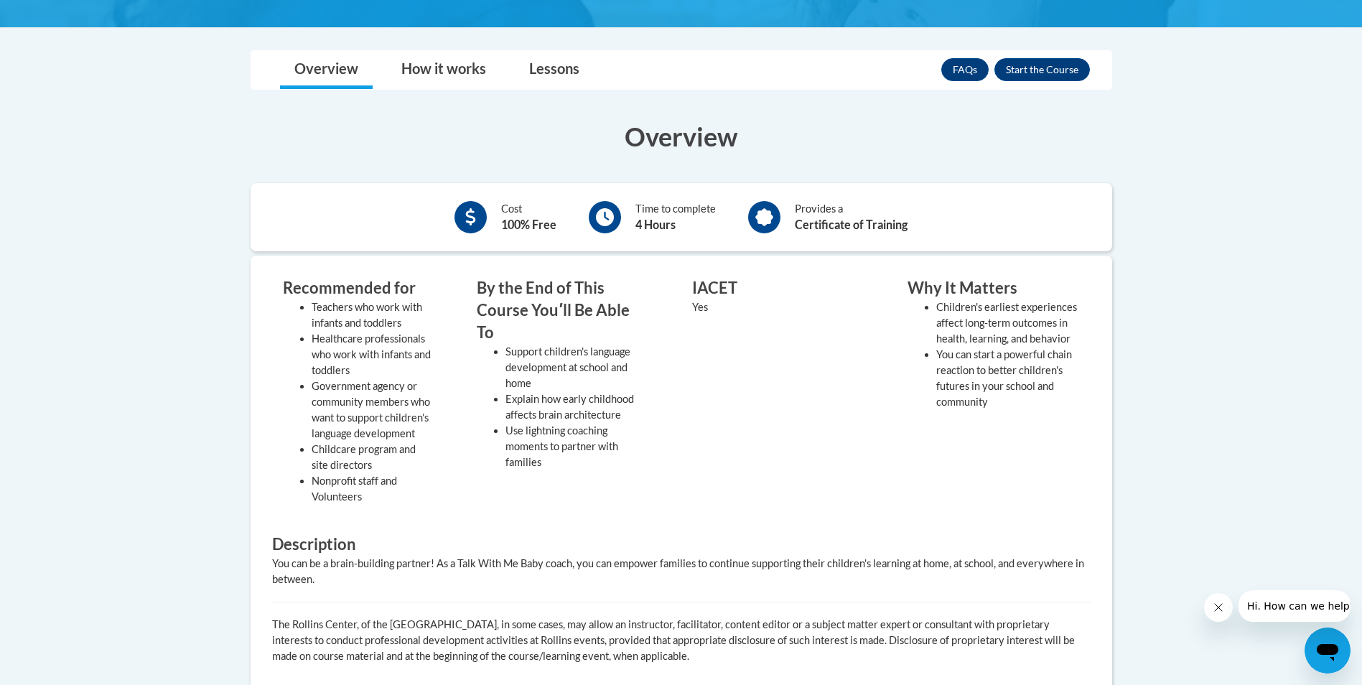
scroll to position [366, 0]
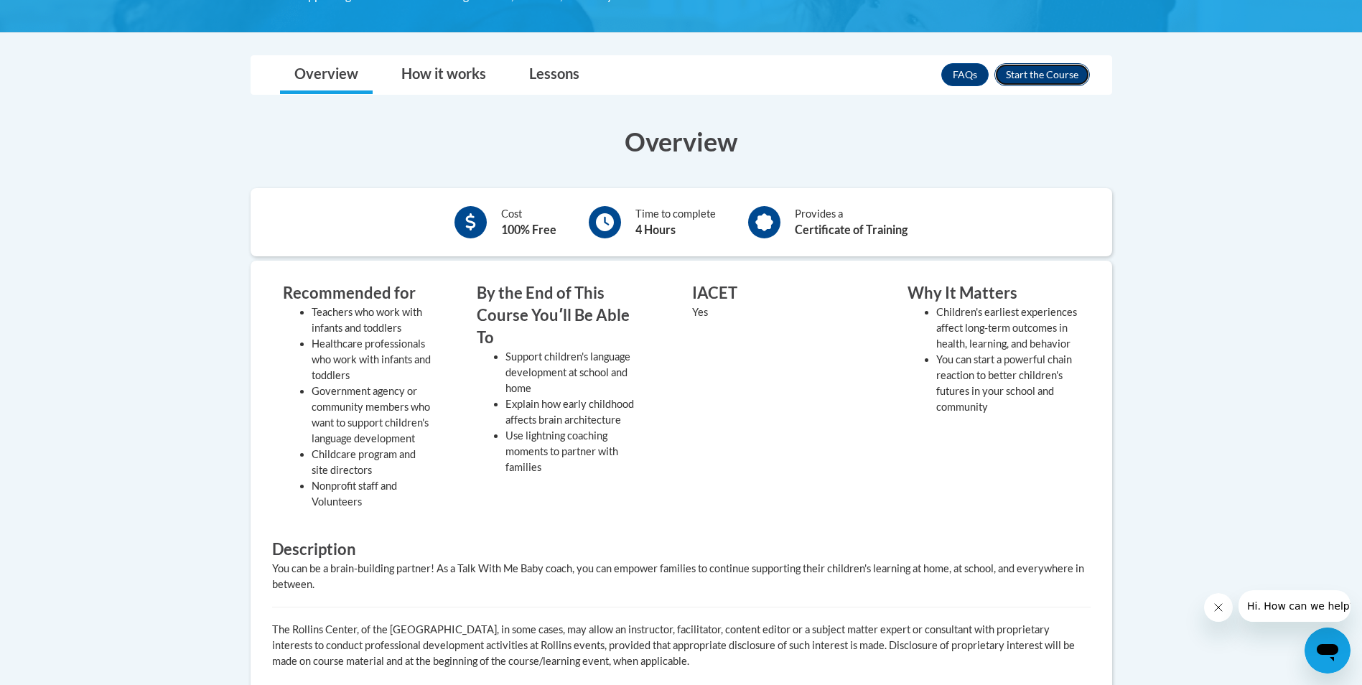
click at [1053, 80] on button "Enroll" at bounding box center [1041, 74] width 95 height 23
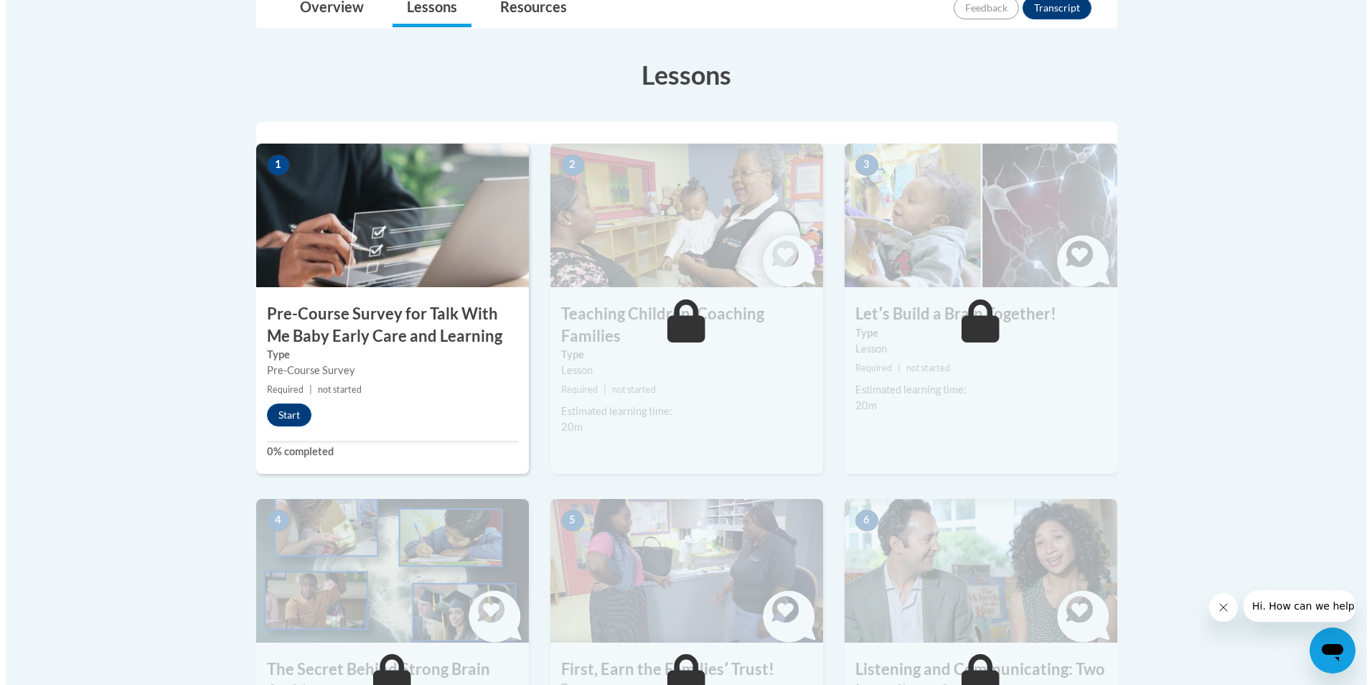
scroll to position [380, 0]
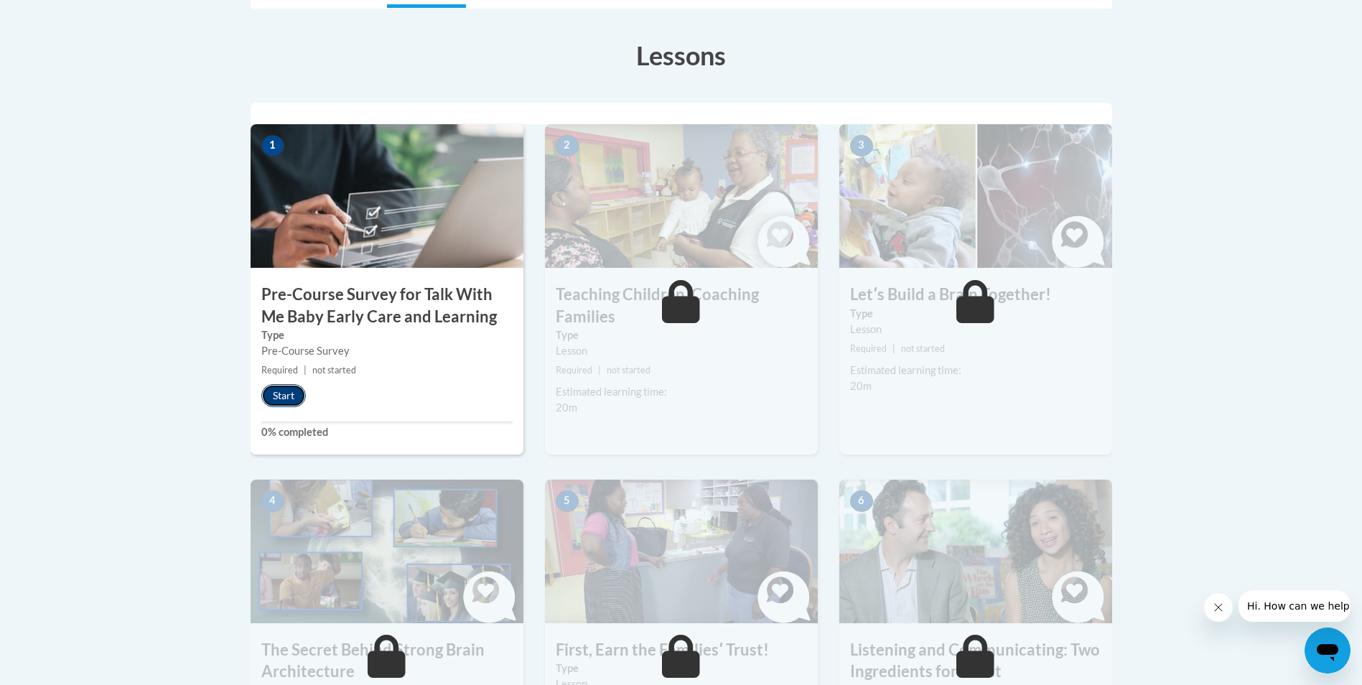
click at [276, 392] on button "Start" at bounding box center [283, 395] width 45 height 23
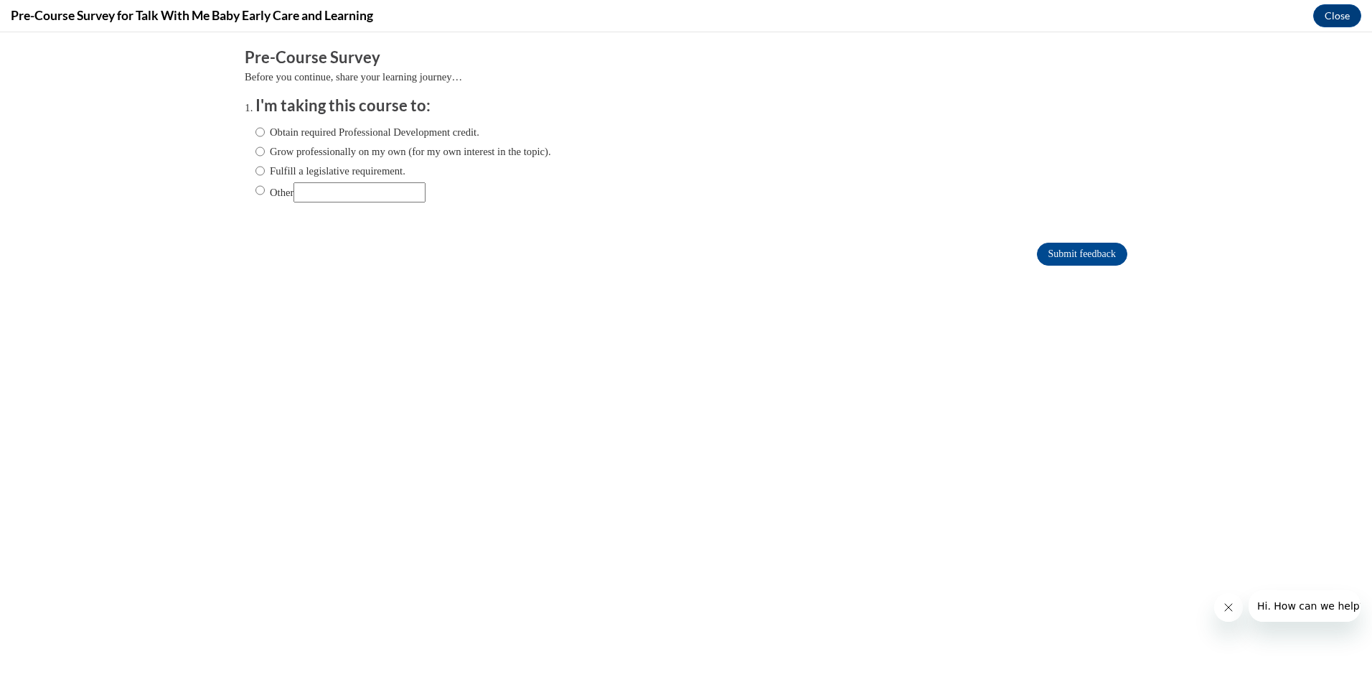
scroll to position [0, 0]
click at [256, 138] on input "Obtain required Professional Development credit." at bounding box center [260, 132] width 9 height 16
radio input "true"
click at [1033, 240] on form "Pre-Course Survey Before you continue, share your learning journey… I'm taking …" at bounding box center [686, 164] width 883 height 234
click at [1041, 251] on input "Submit feedback" at bounding box center [1082, 254] width 90 height 23
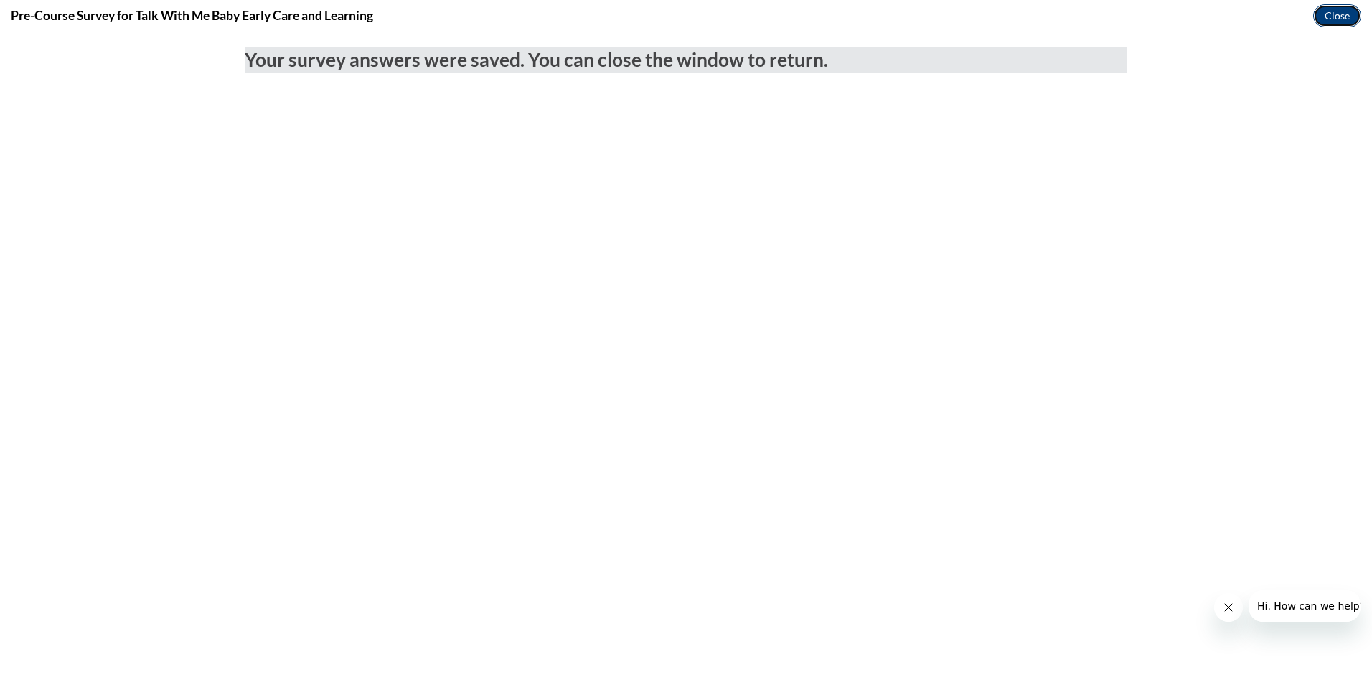
click at [1342, 19] on button "Close" at bounding box center [1338, 15] width 48 height 23
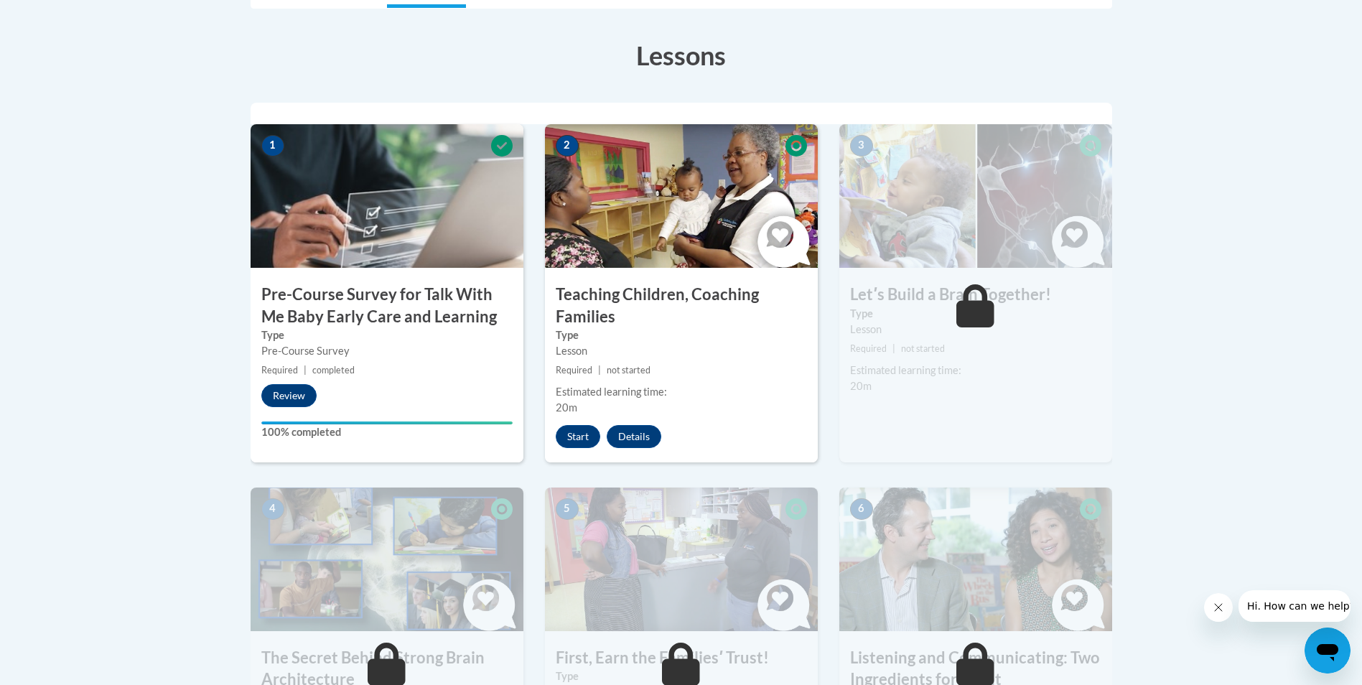
click at [1212, 609] on icon "Close message from company" at bounding box center [1217, 607] width 11 height 11
click at [568, 434] on button "Start" at bounding box center [578, 436] width 45 height 23
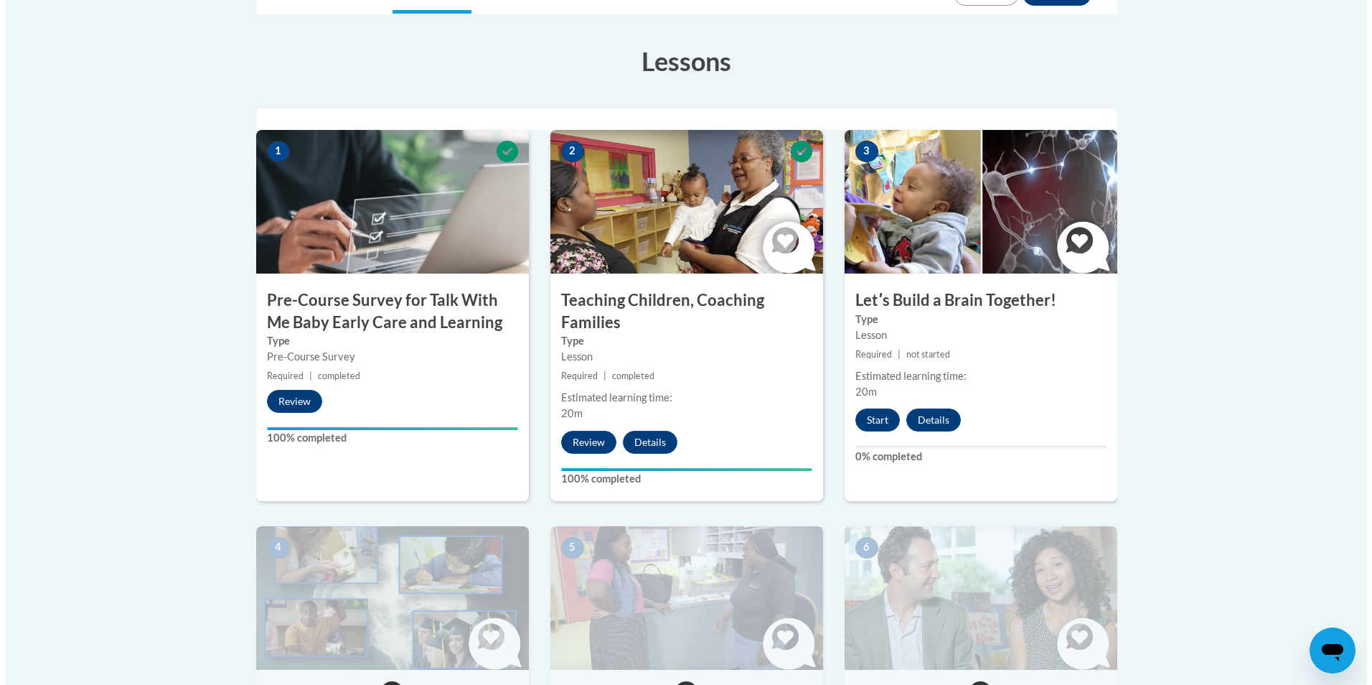
scroll to position [377, 0]
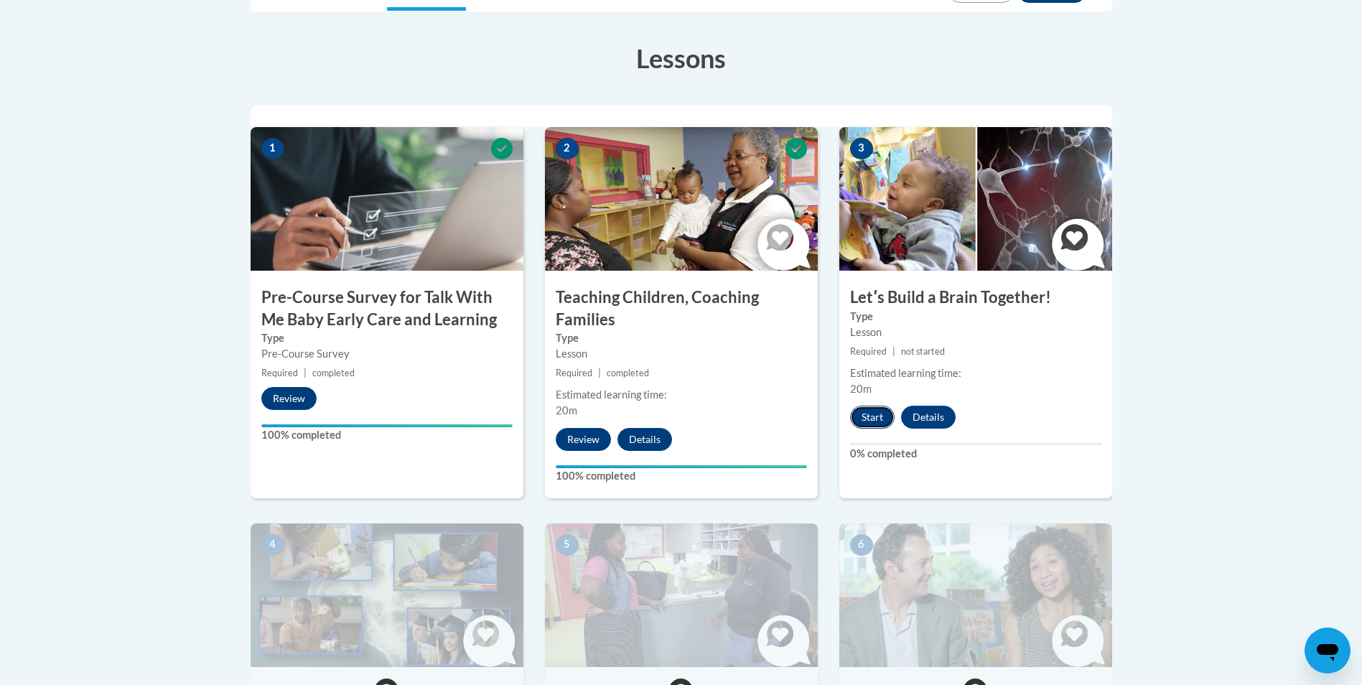
click at [861, 418] on button "Start" at bounding box center [872, 417] width 45 height 23
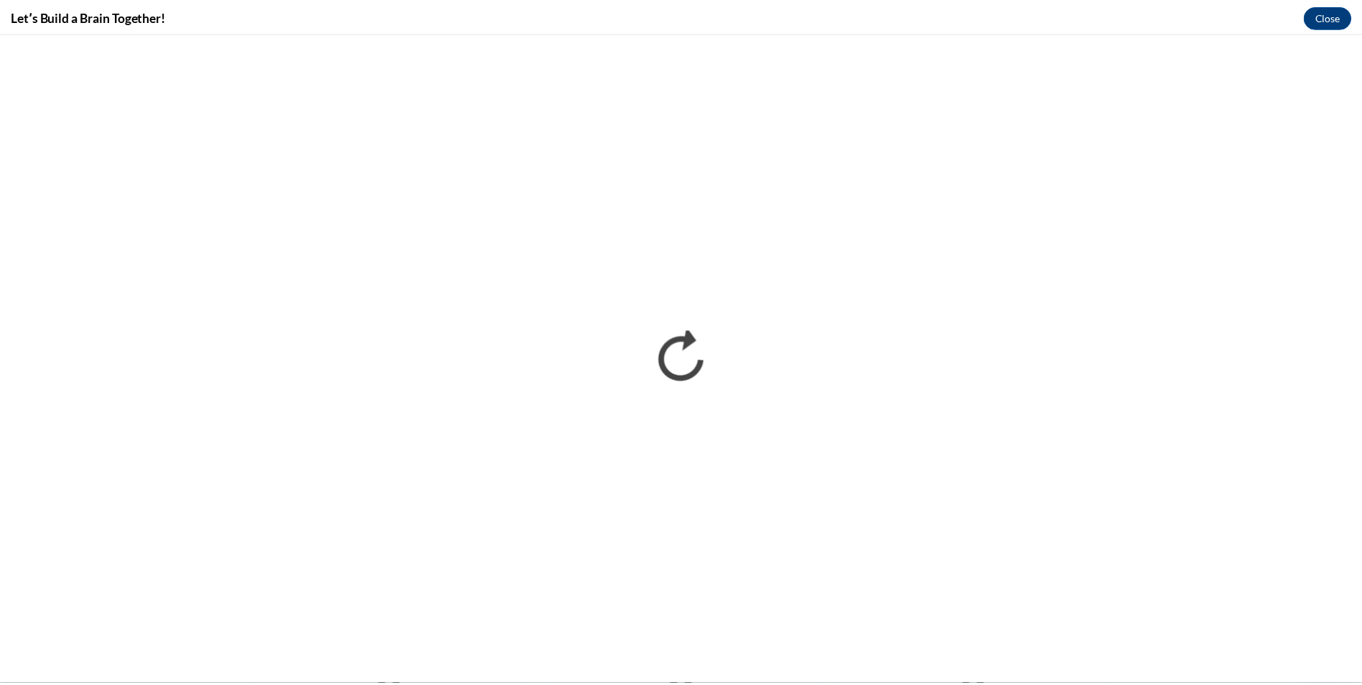
scroll to position [0, 0]
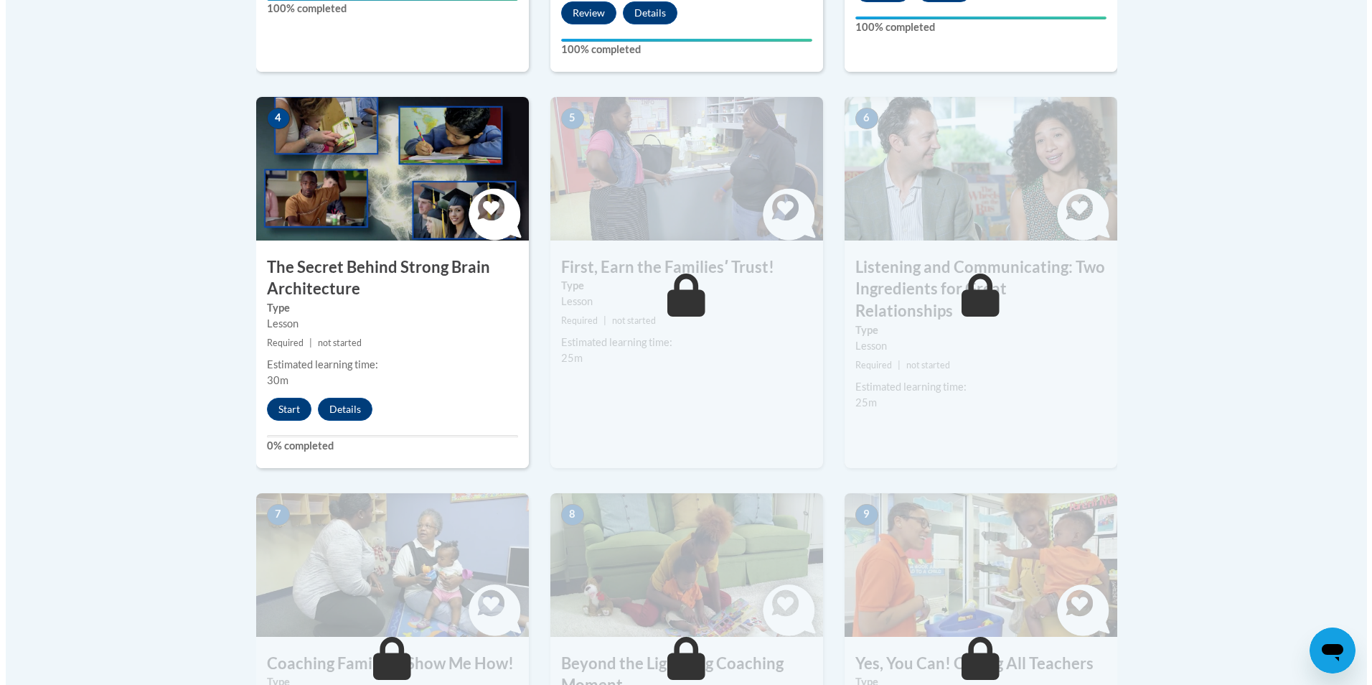
scroll to position [804, 0]
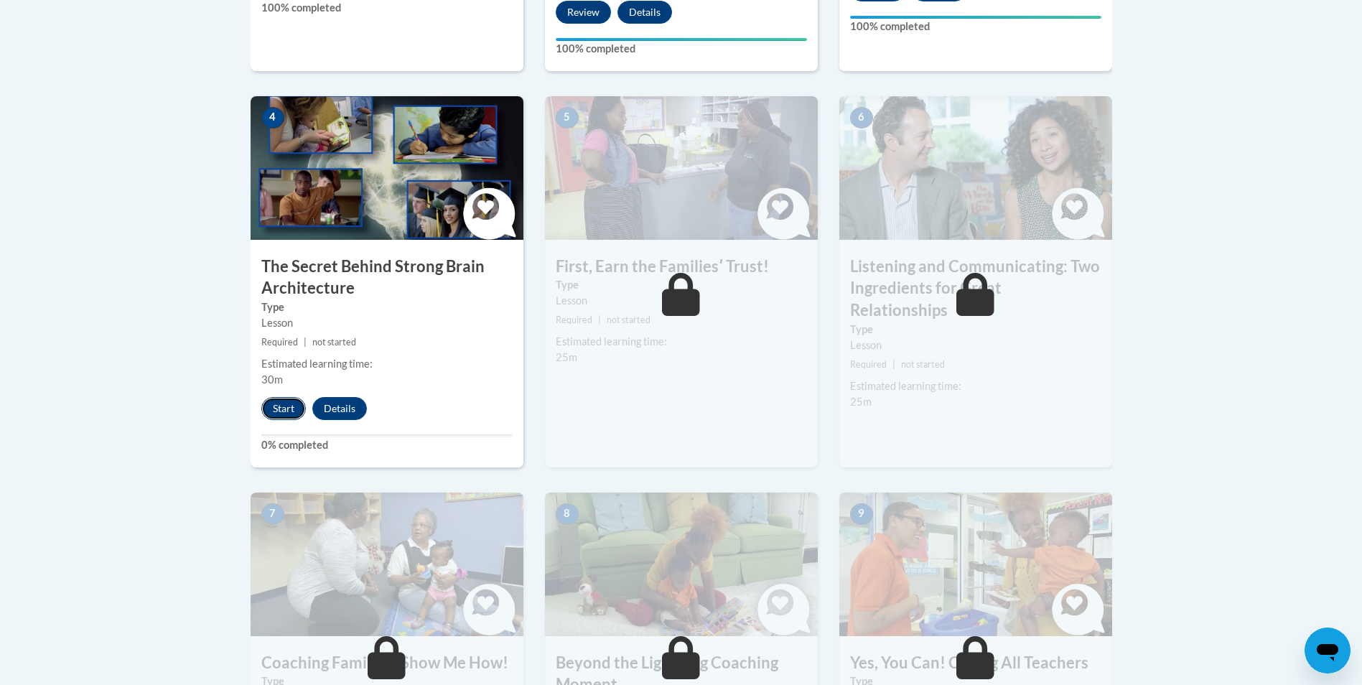
click at [291, 407] on button "Start" at bounding box center [283, 408] width 45 height 23
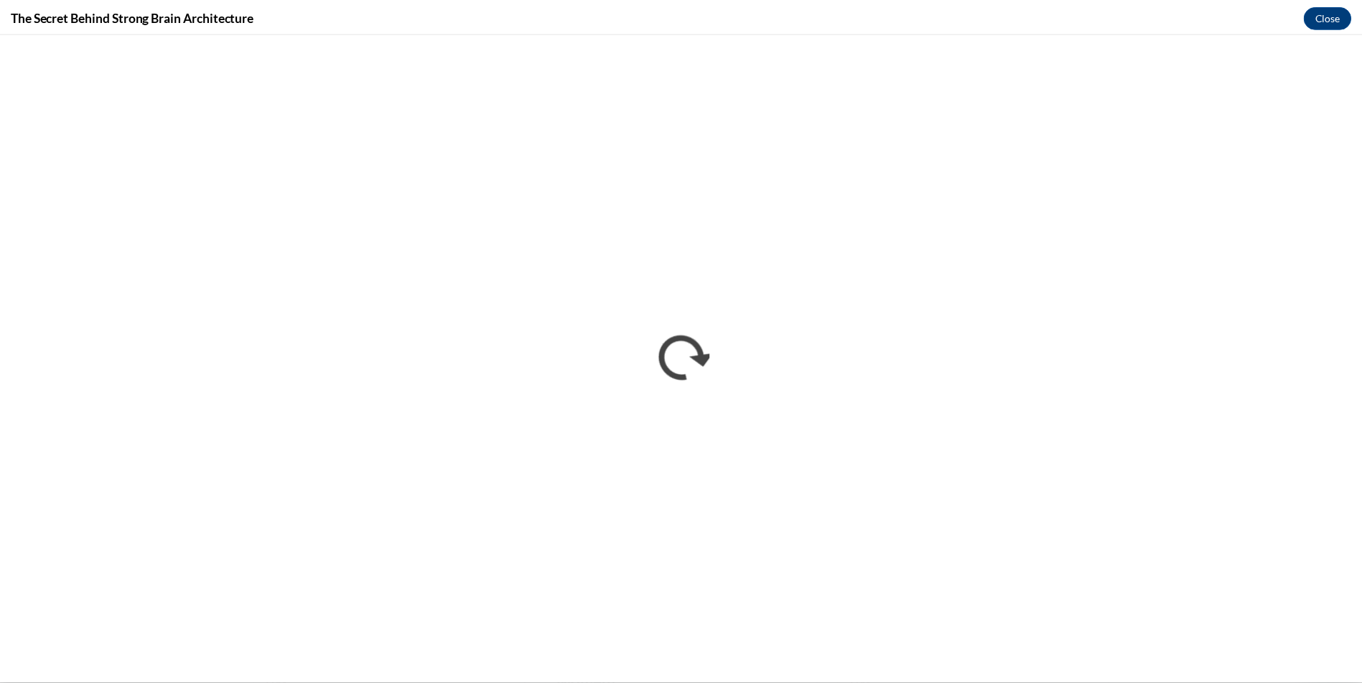
scroll to position [0, 0]
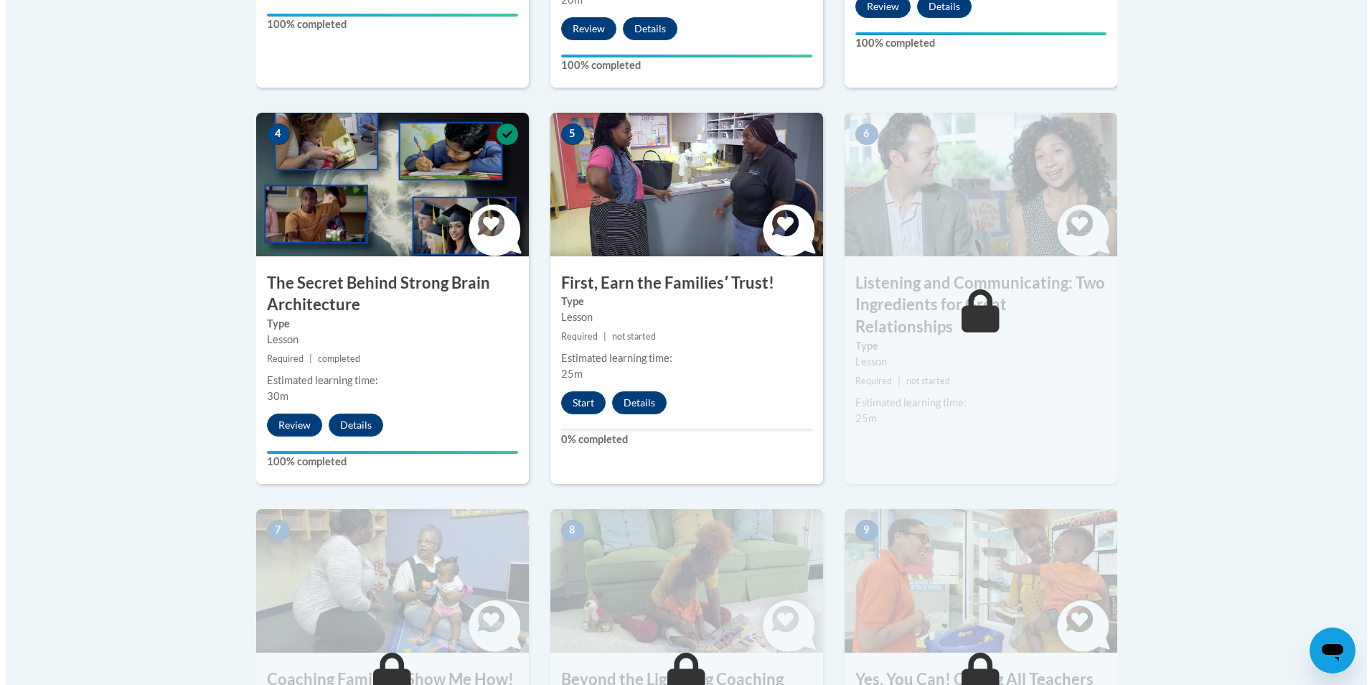
scroll to position [804, 0]
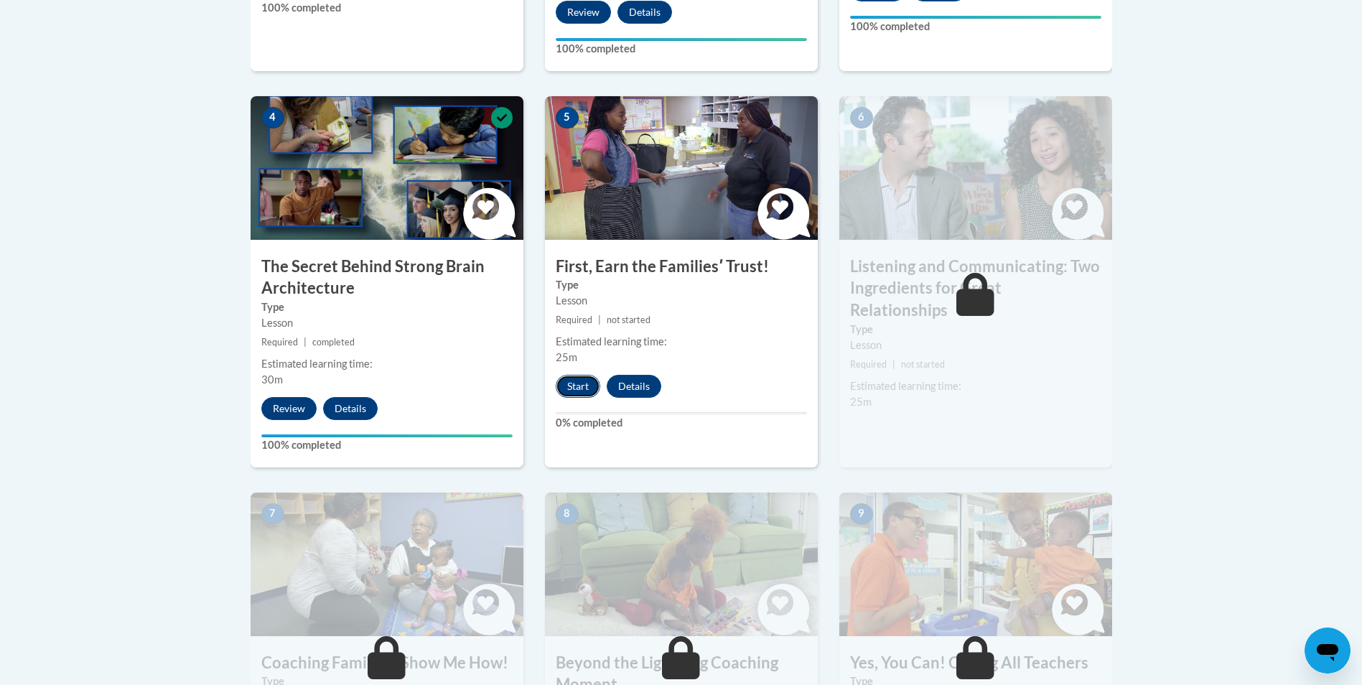
click at [574, 383] on button "Start" at bounding box center [578, 386] width 45 height 23
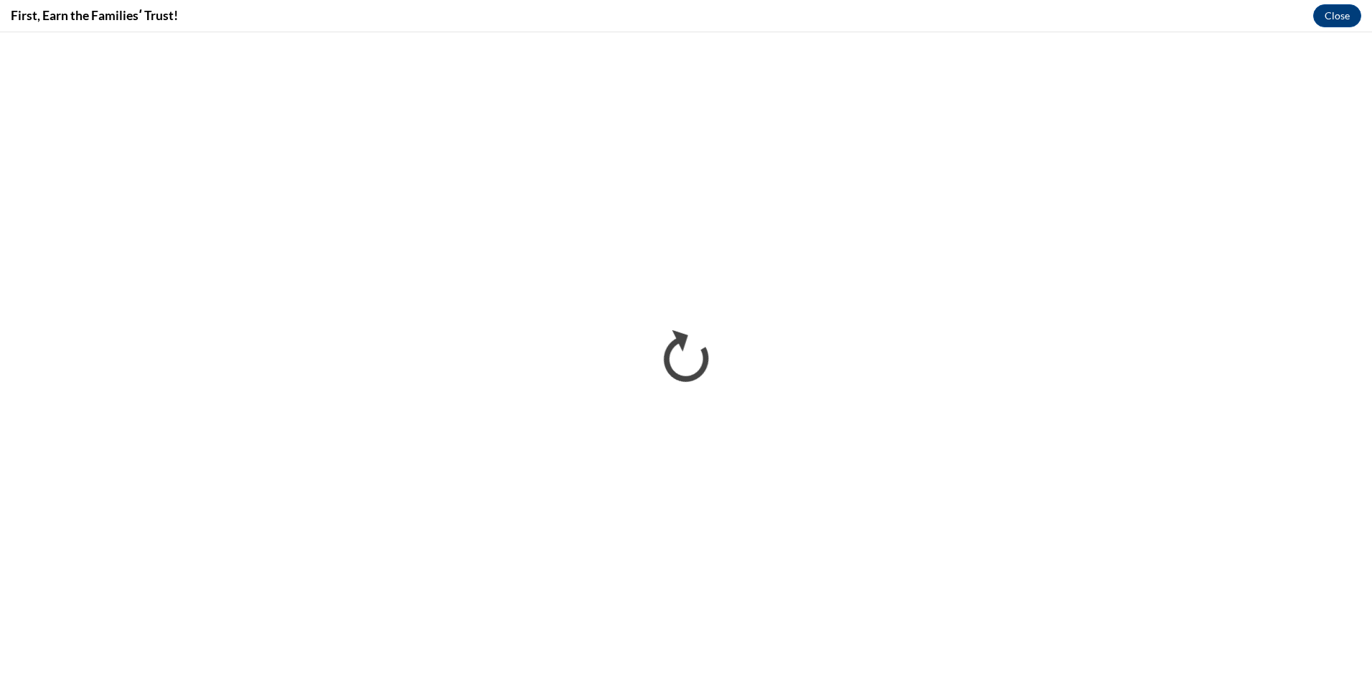
scroll to position [0, 0]
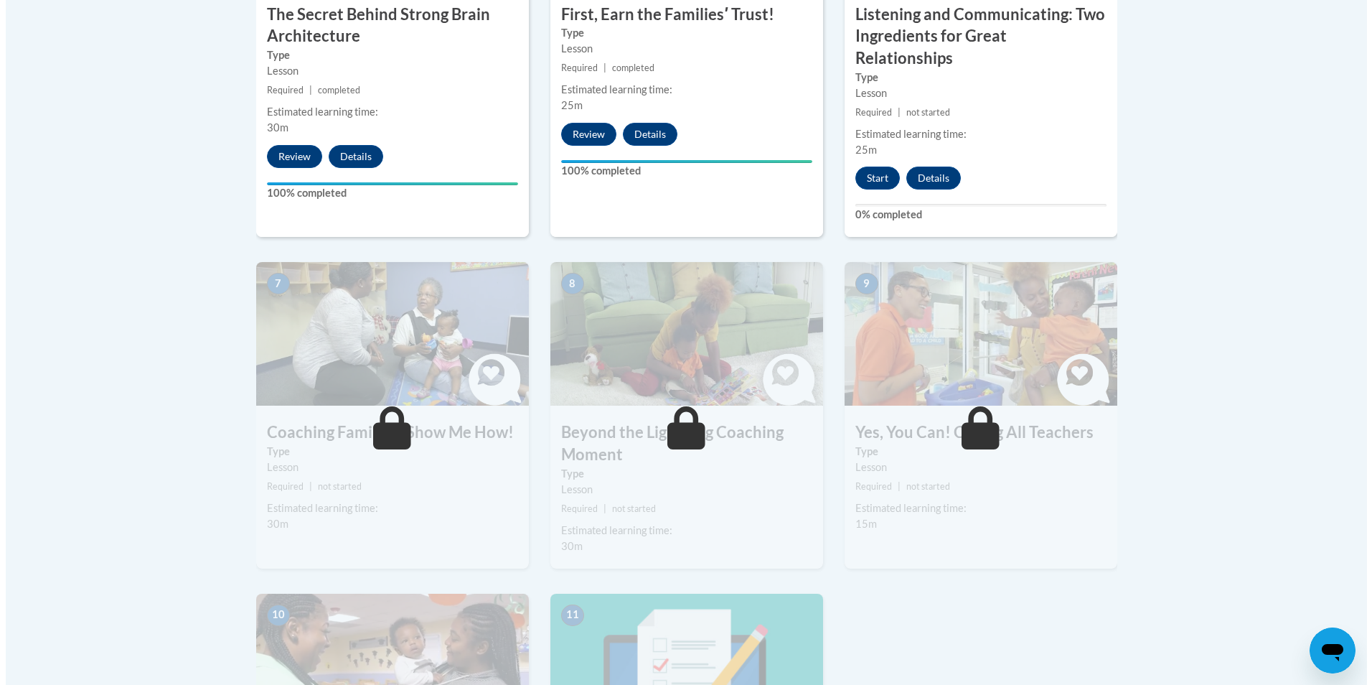
scroll to position [1034, 0]
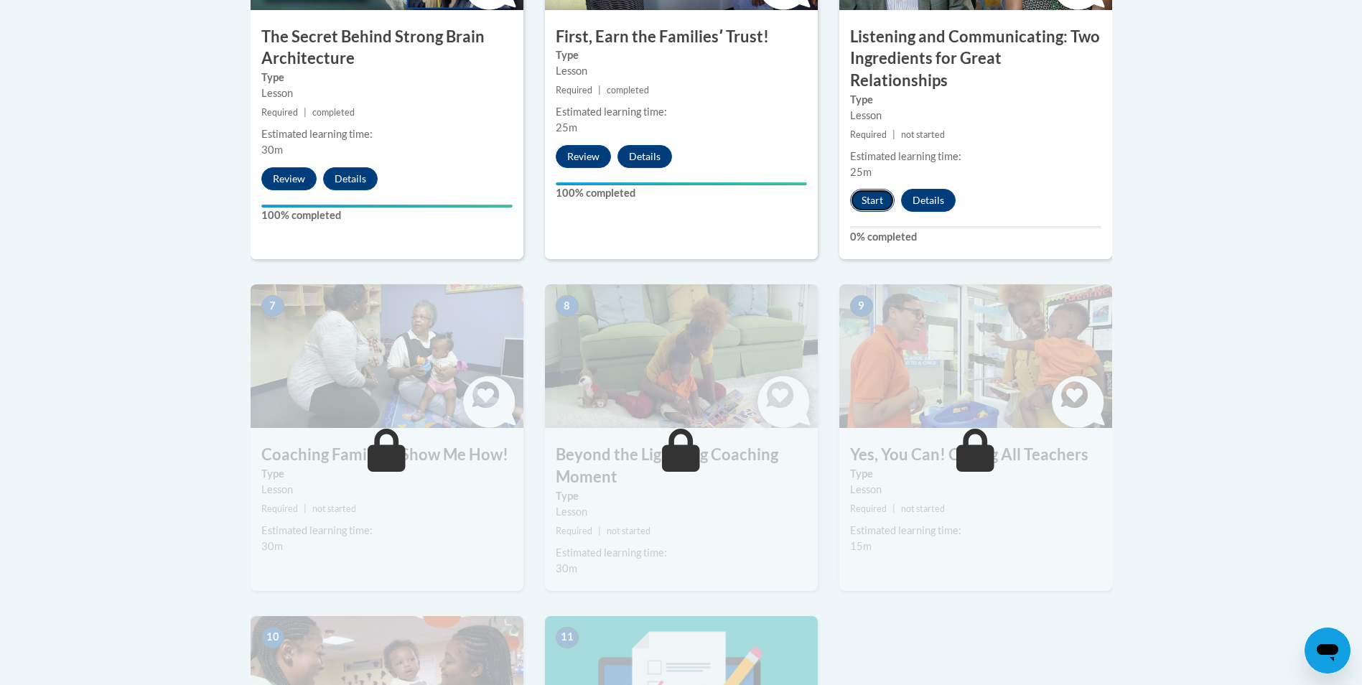
click at [871, 189] on button "Start" at bounding box center [872, 200] width 45 height 23
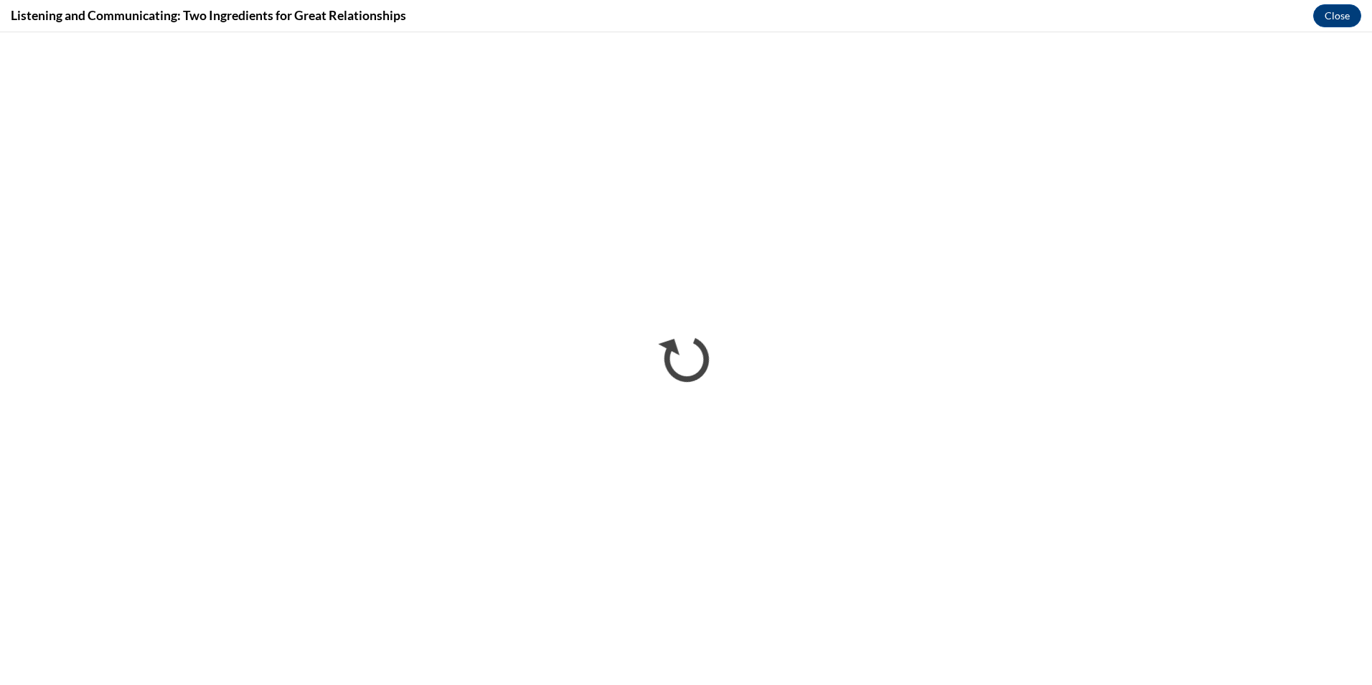
scroll to position [0, 0]
